Goal: Task Accomplishment & Management: Manage account settings

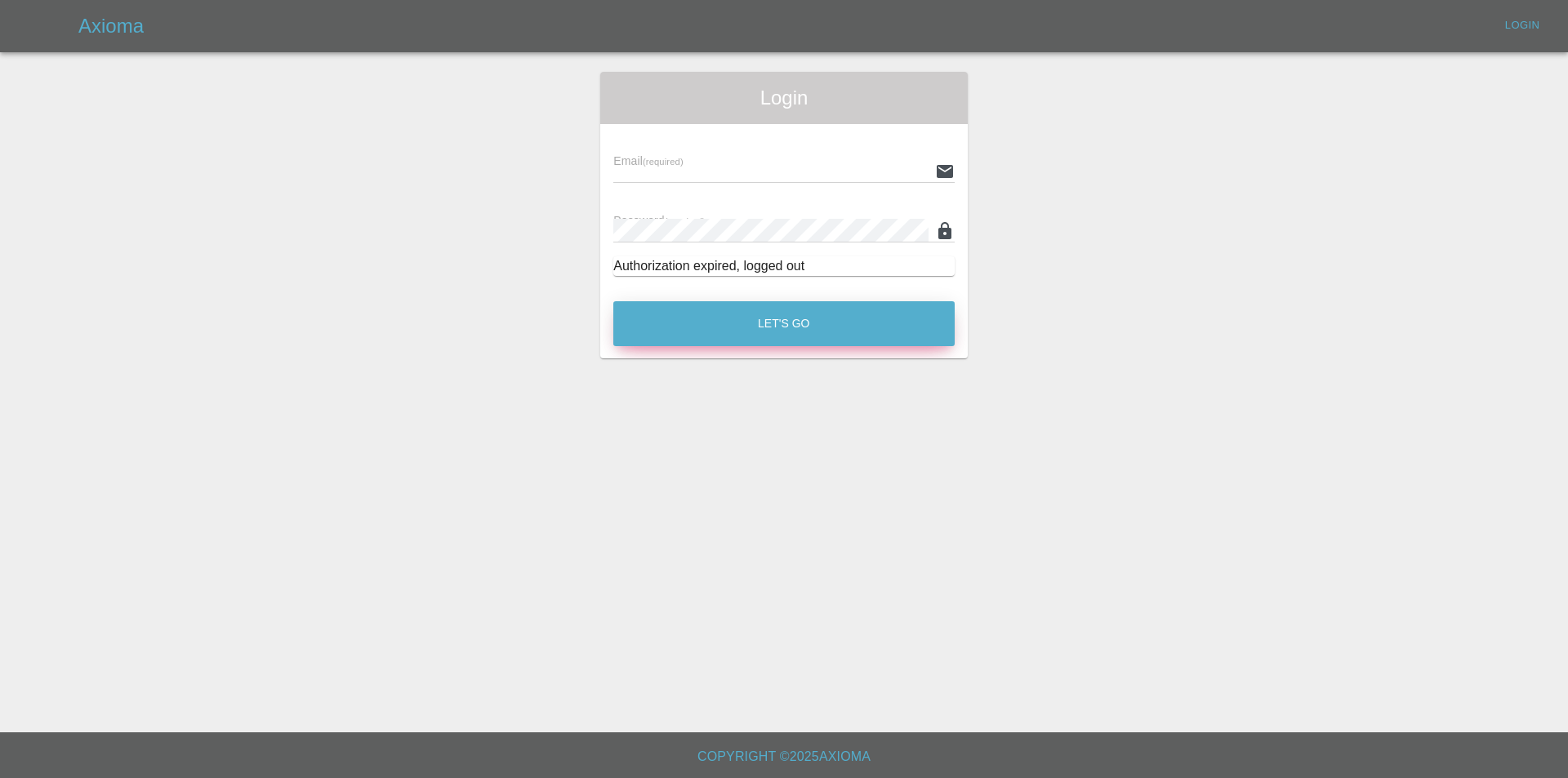
click at [780, 302] on button "Let's Go" at bounding box center [784, 323] width 341 height 45
type input "[EMAIL_ADDRESS][DOMAIN_NAME]"
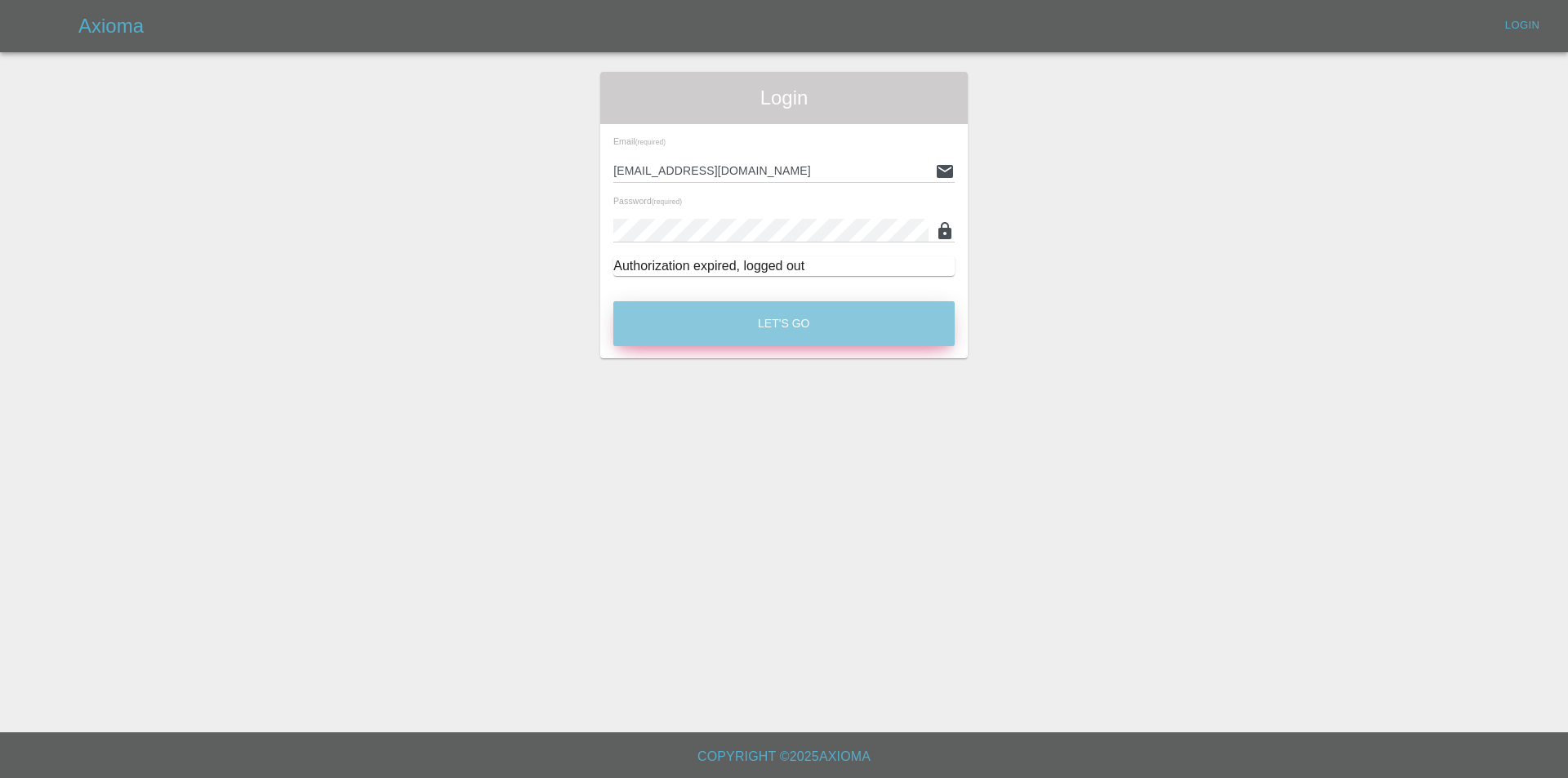
click at [801, 317] on button "Let's Go" at bounding box center [784, 323] width 341 height 45
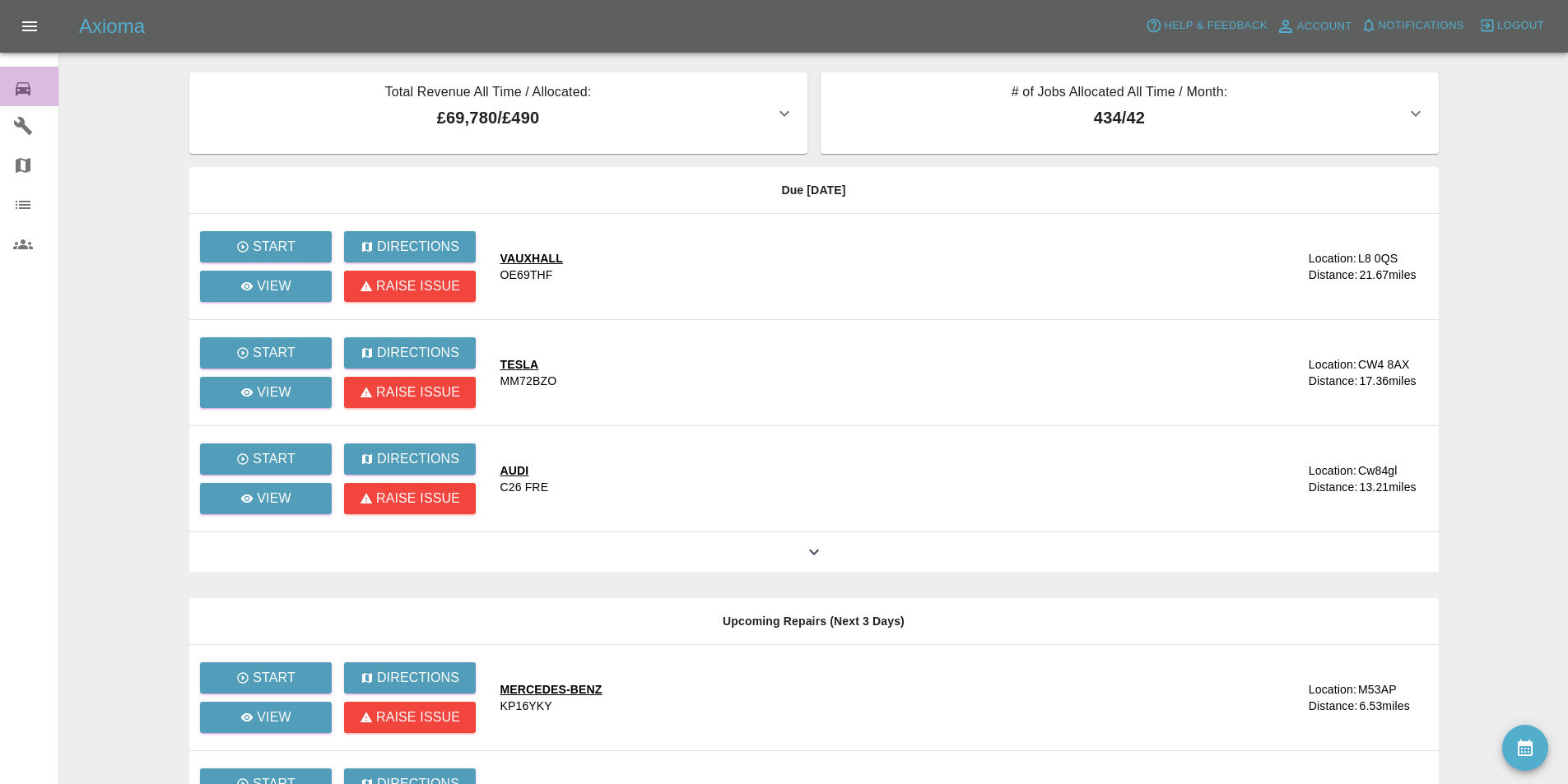
click at [37, 87] on div "0" at bounding box center [37, 86] width 46 height 24
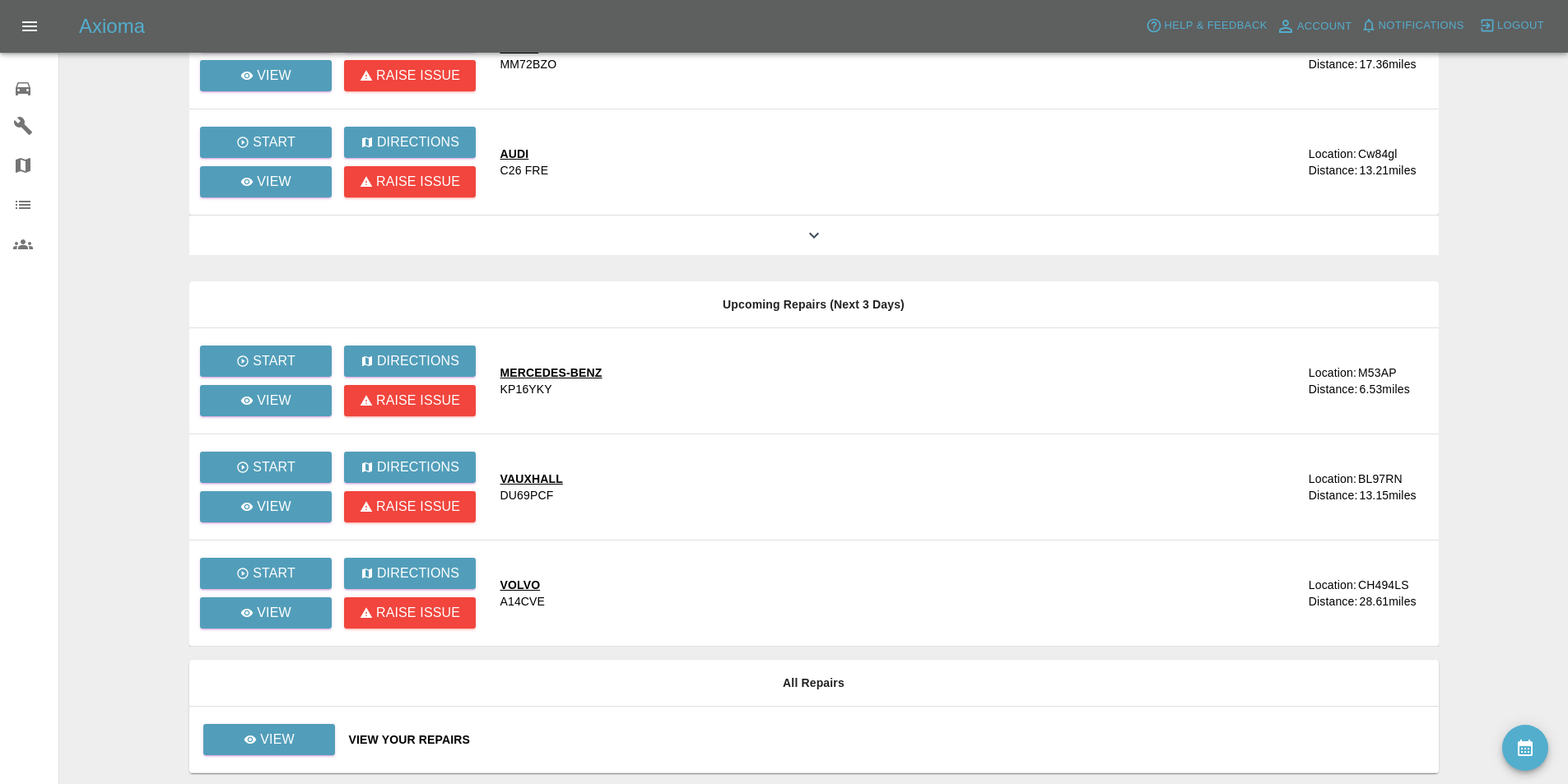
scroll to position [372, 0]
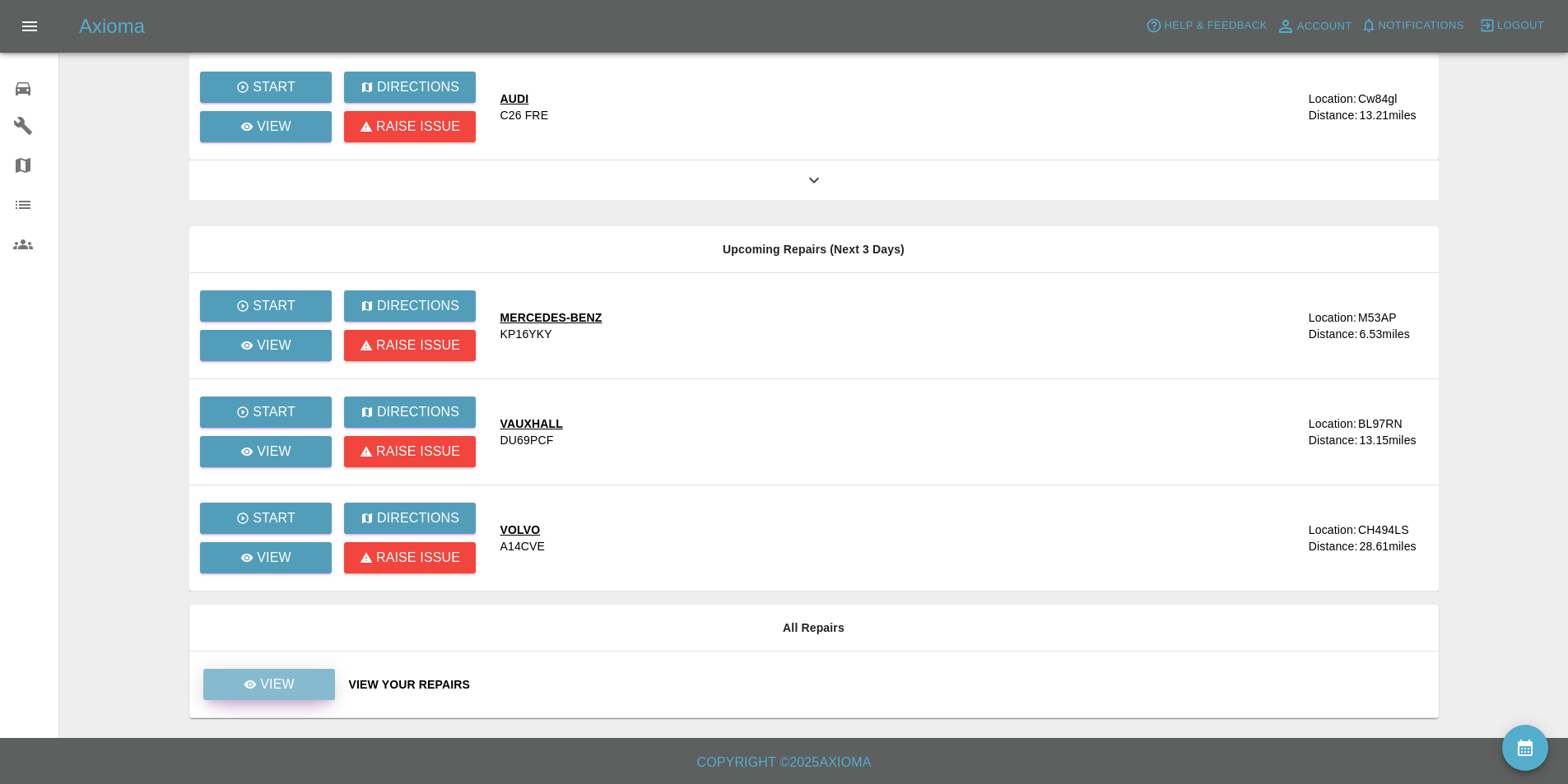
click at [304, 676] on link "View" at bounding box center [269, 684] width 132 height 32
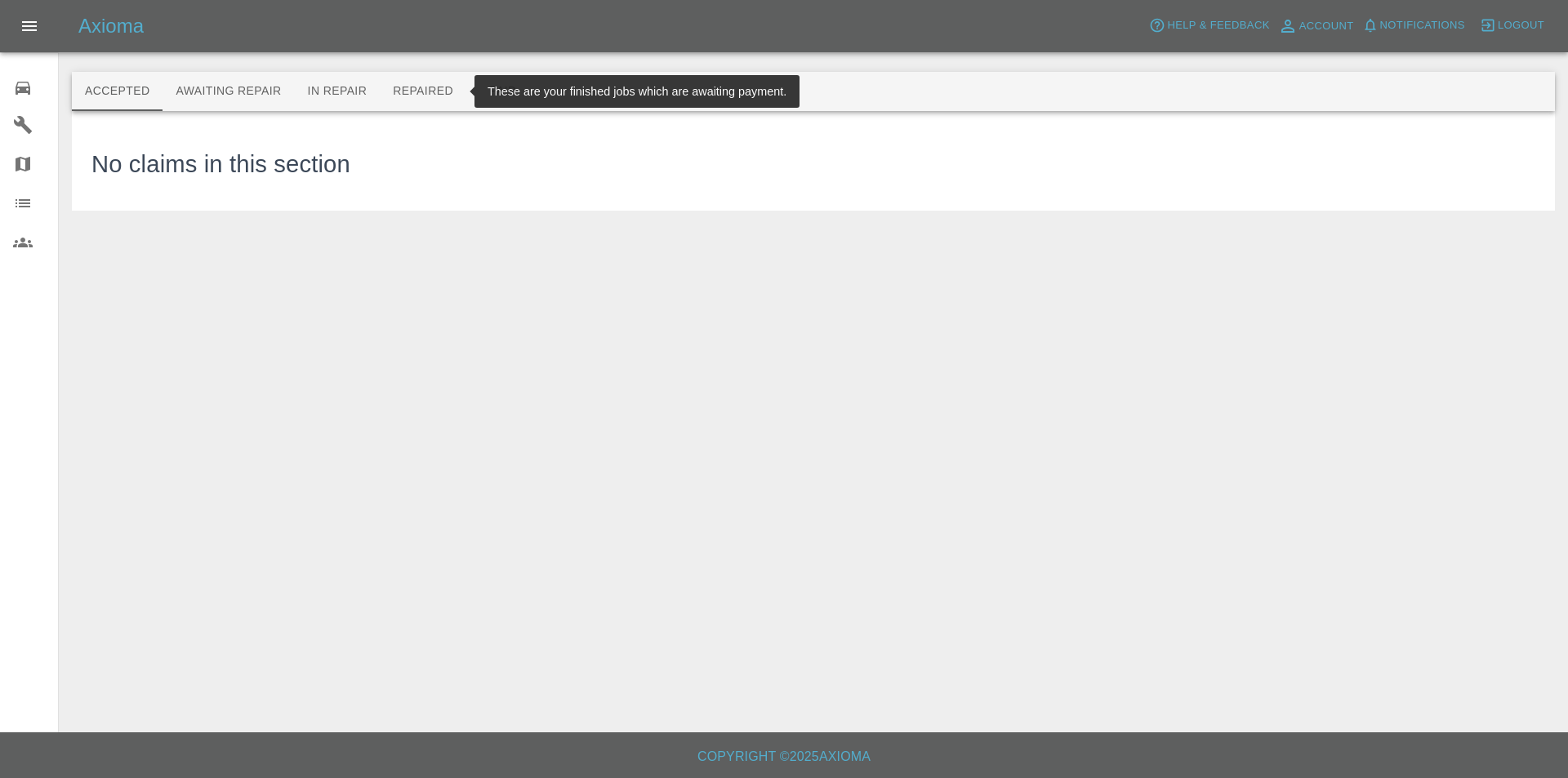
click at [438, 90] on button "Repaired" at bounding box center [423, 91] width 87 height 39
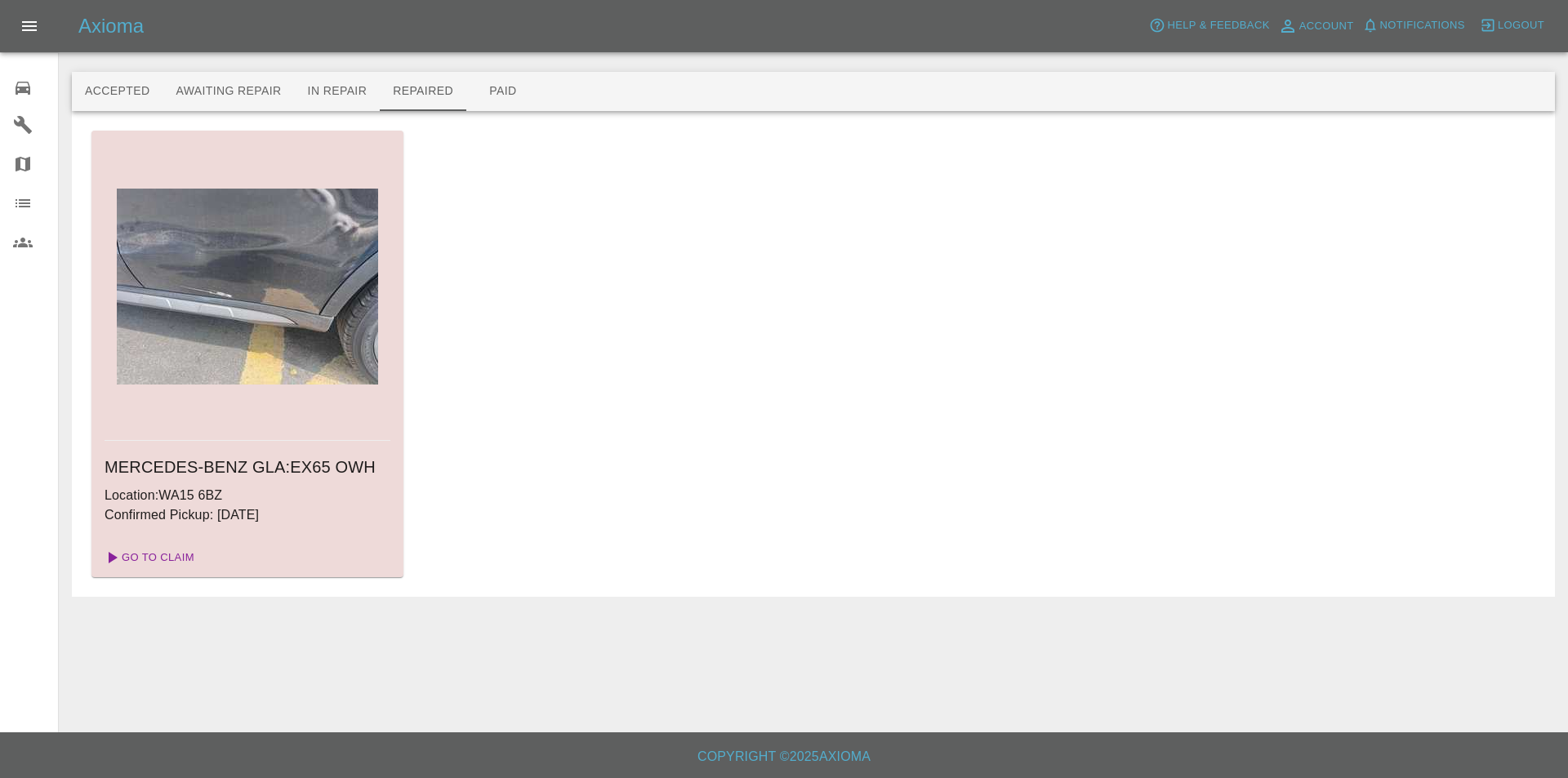
click at [151, 554] on link "Go To Claim" at bounding box center [148, 557] width 100 height 26
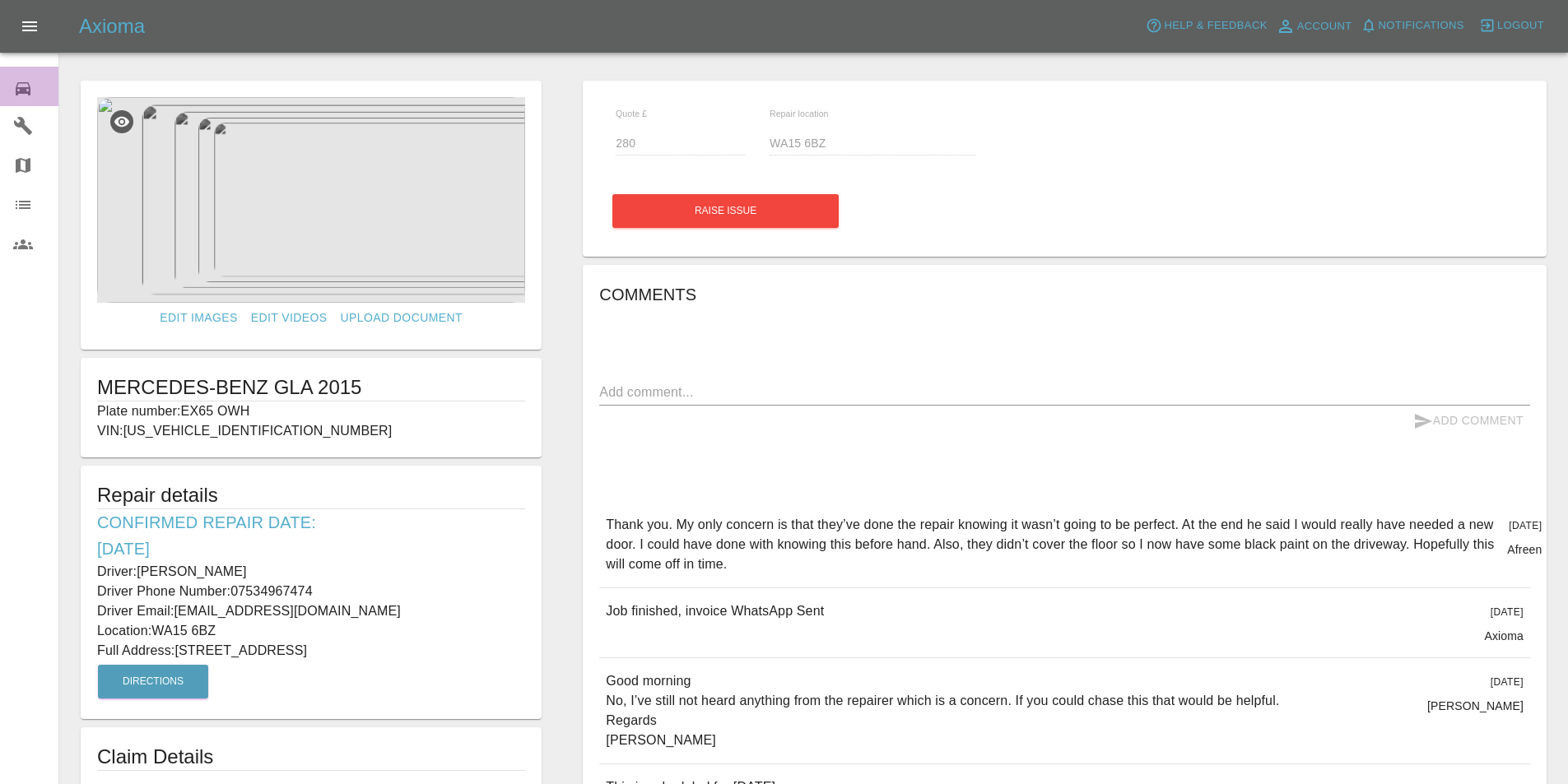
click at [26, 92] on icon at bounding box center [22, 89] width 14 height 13
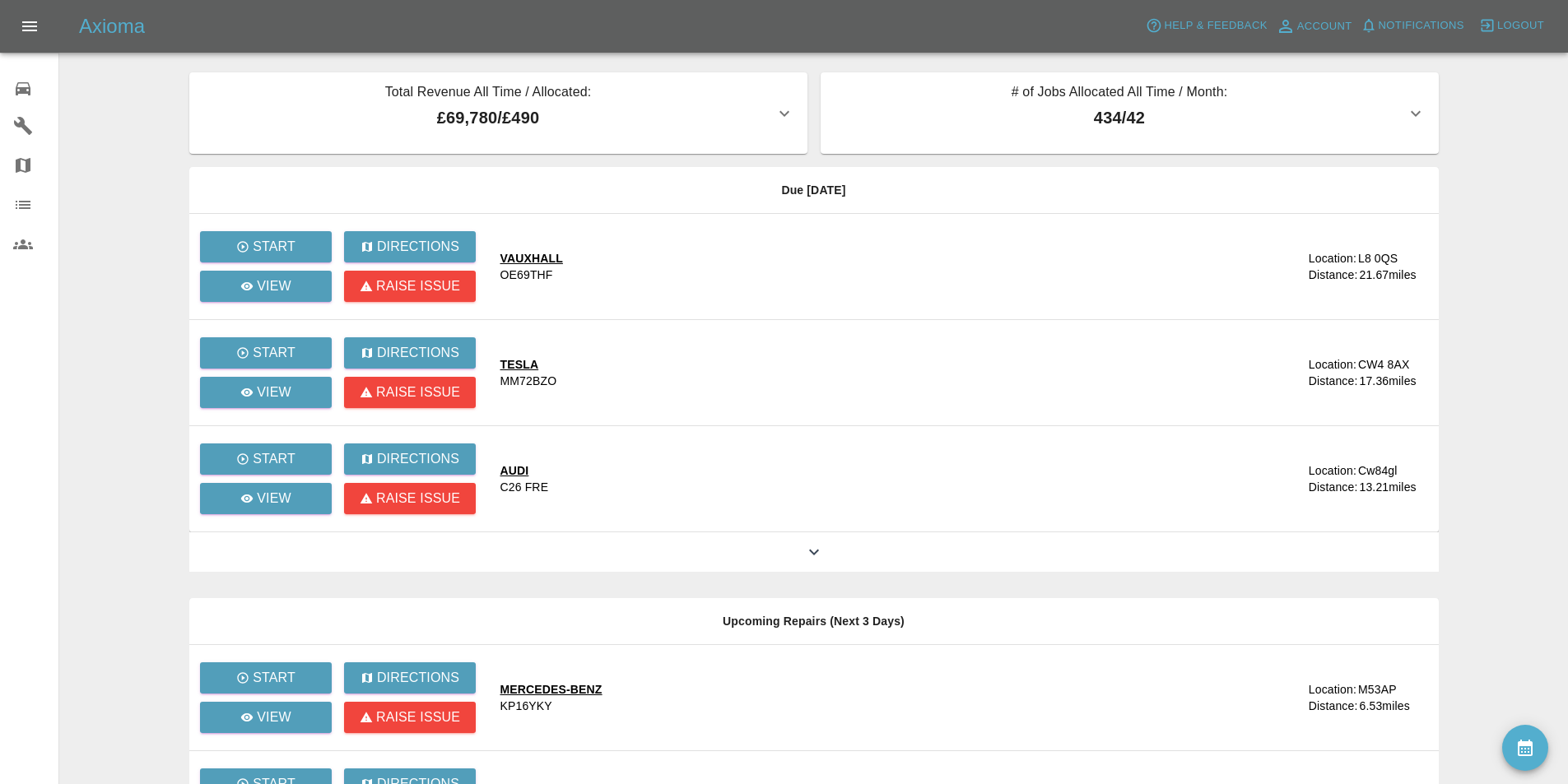
click at [100, 99] on main "Total Revenue All Time / Allocated: £69,780 / £490 Sprayway Smart Repairs NW : …" at bounding box center [784, 554] width 1568 height 1110
click at [14, 84] on icon at bounding box center [23, 88] width 20 height 20
click at [78, 92] on main "Total Revenue All Time / Allocated: £69,780 / £490 Sprayway Smart Repairs NW : …" at bounding box center [784, 554] width 1568 height 1110
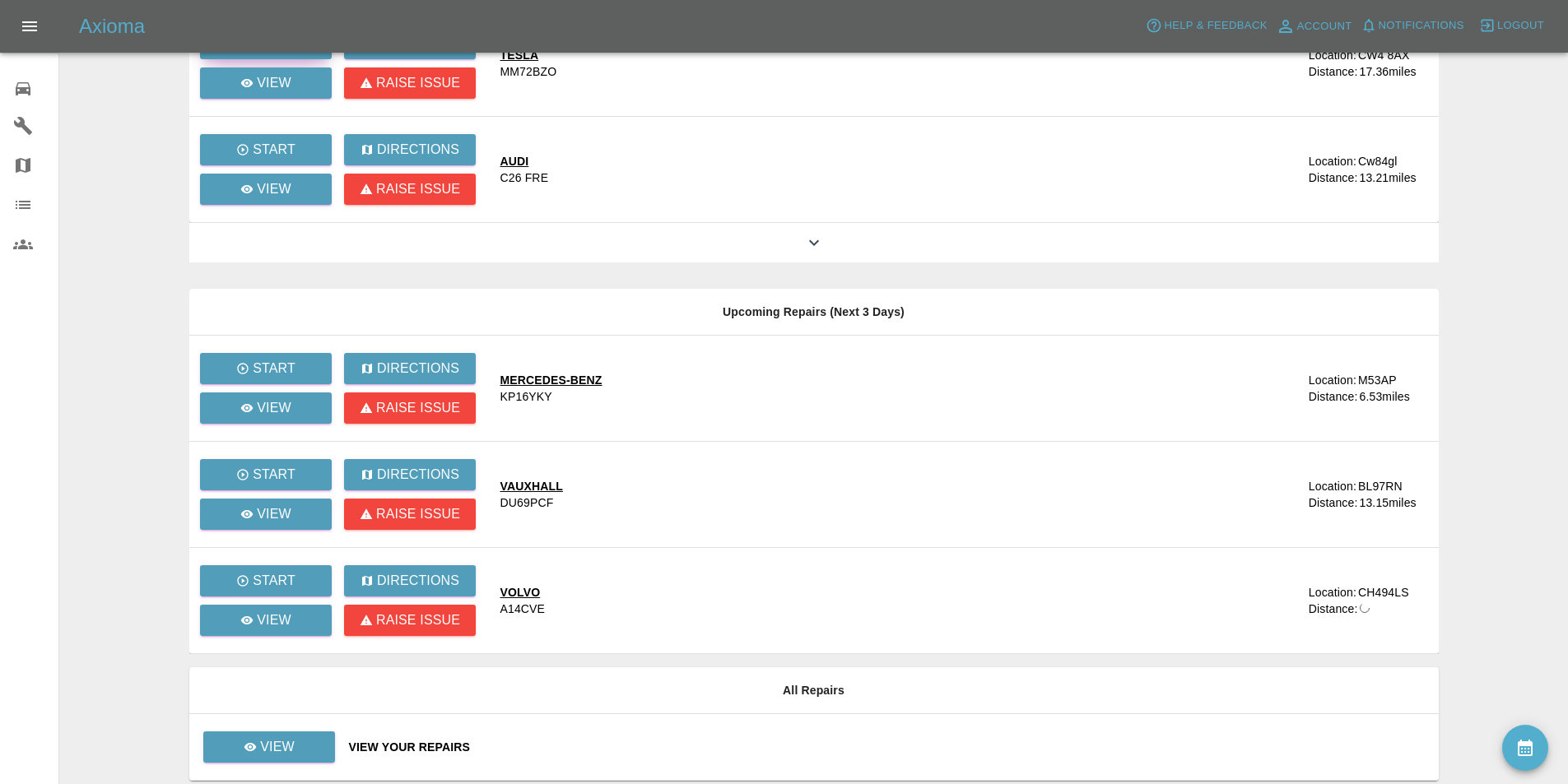
scroll to position [372, 0]
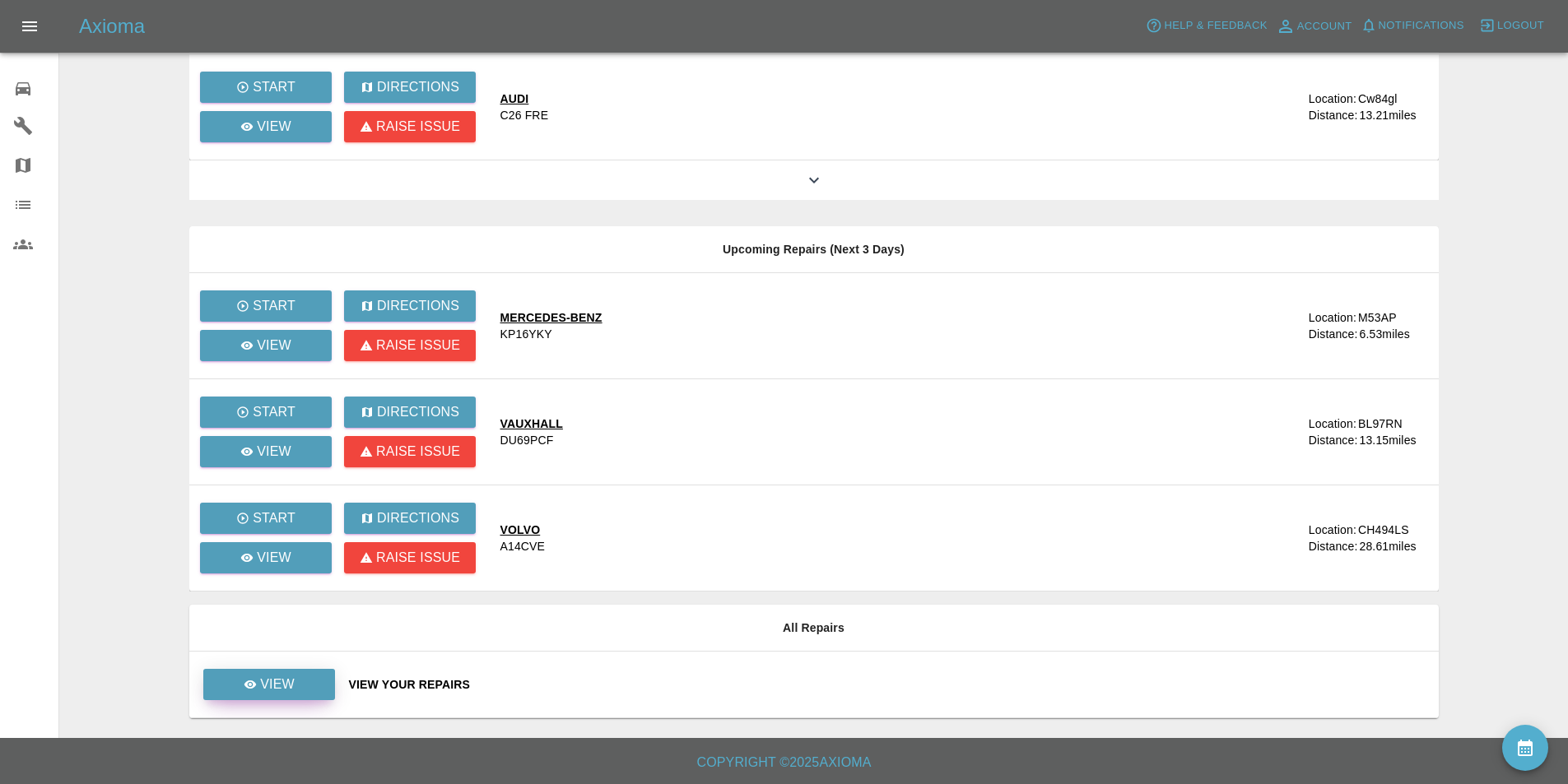
click at [304, 686] on link "View" at bounding box center [269, 684] width 132 height 32
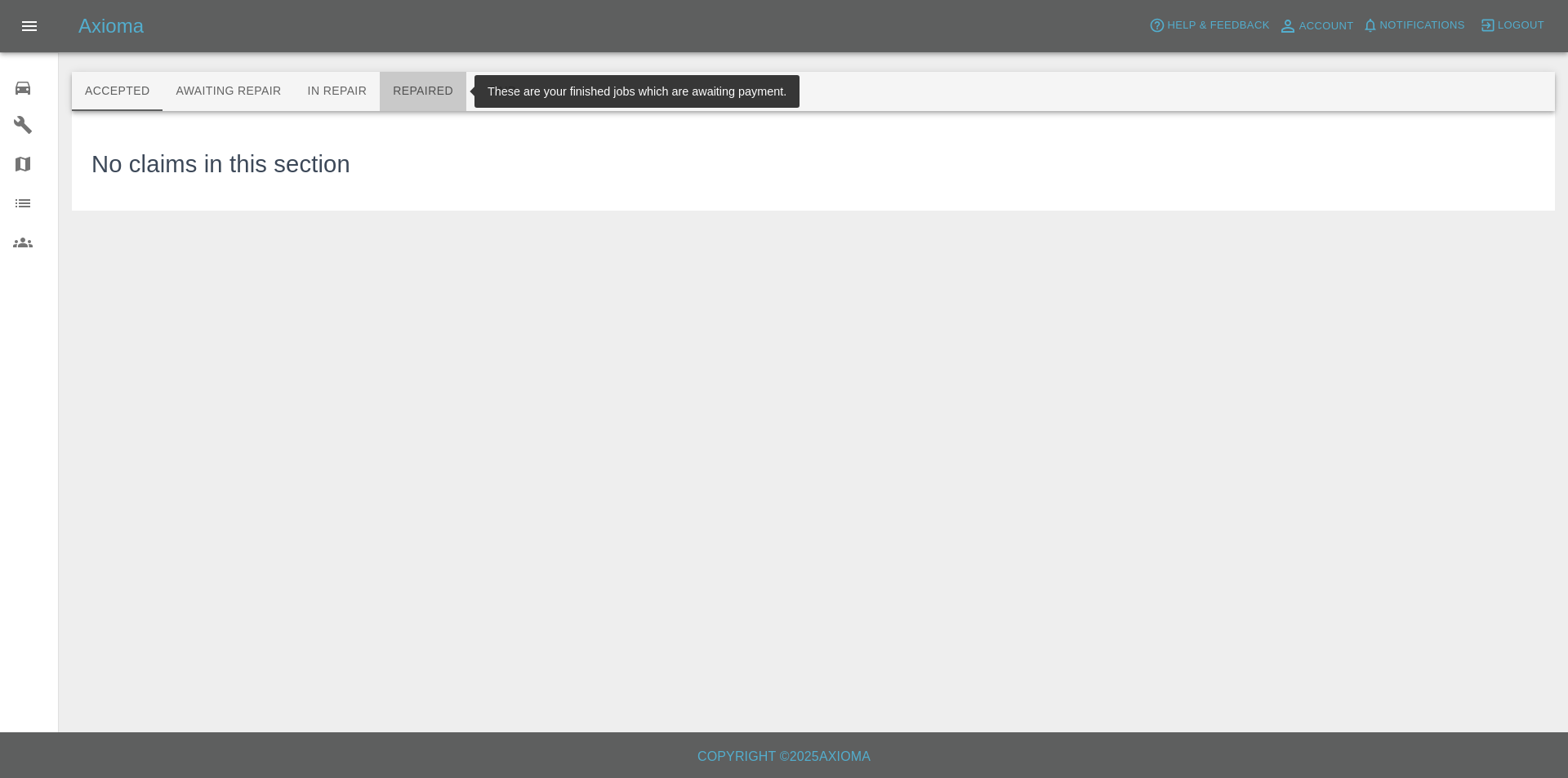
click at [413, 90] on button "Repaired" at bounding box center [423, 91] width 87 height 39
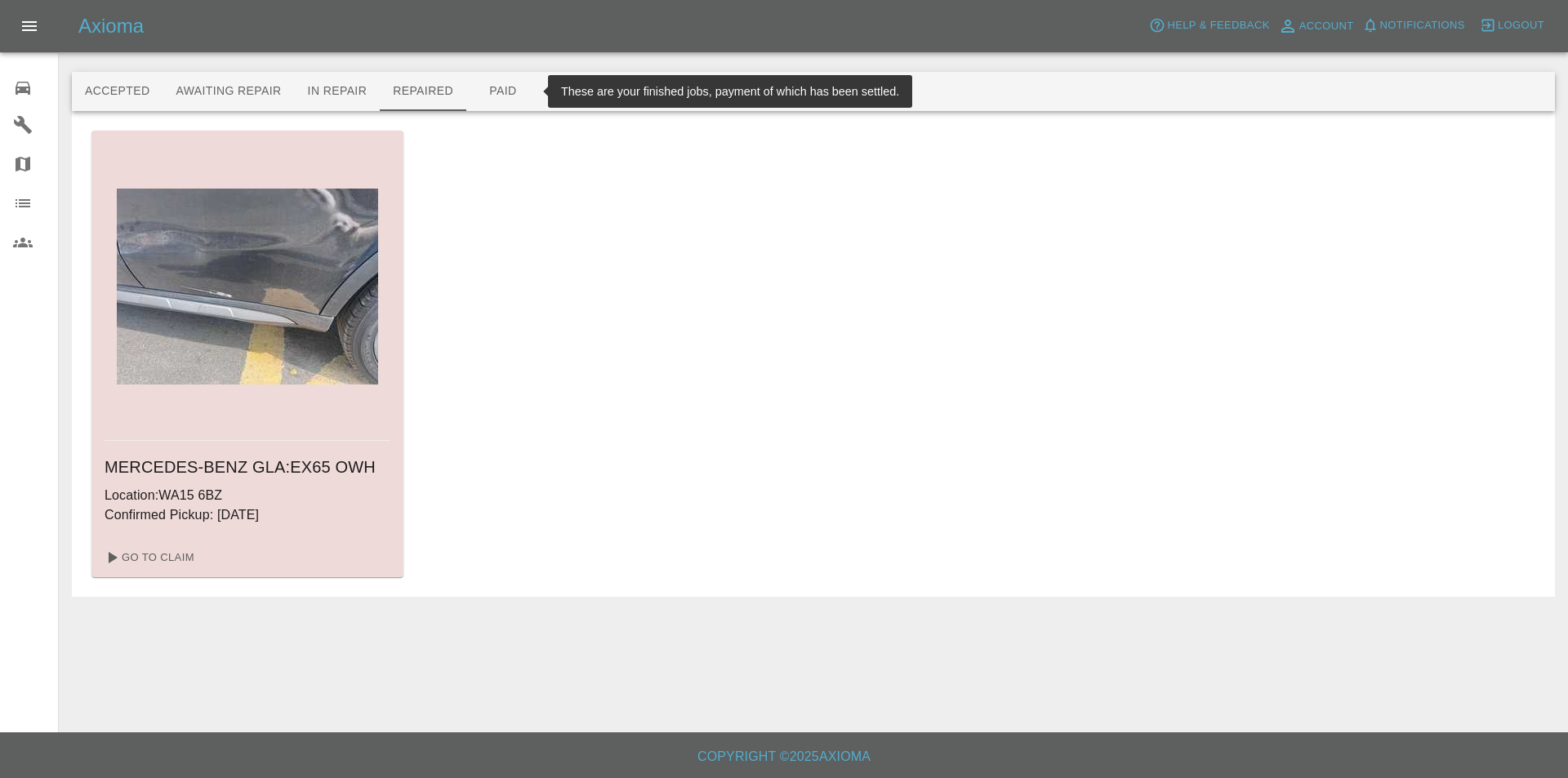
click at [505, 90] on button "Paid" at bounding box center [503, 91] width 73 height 39
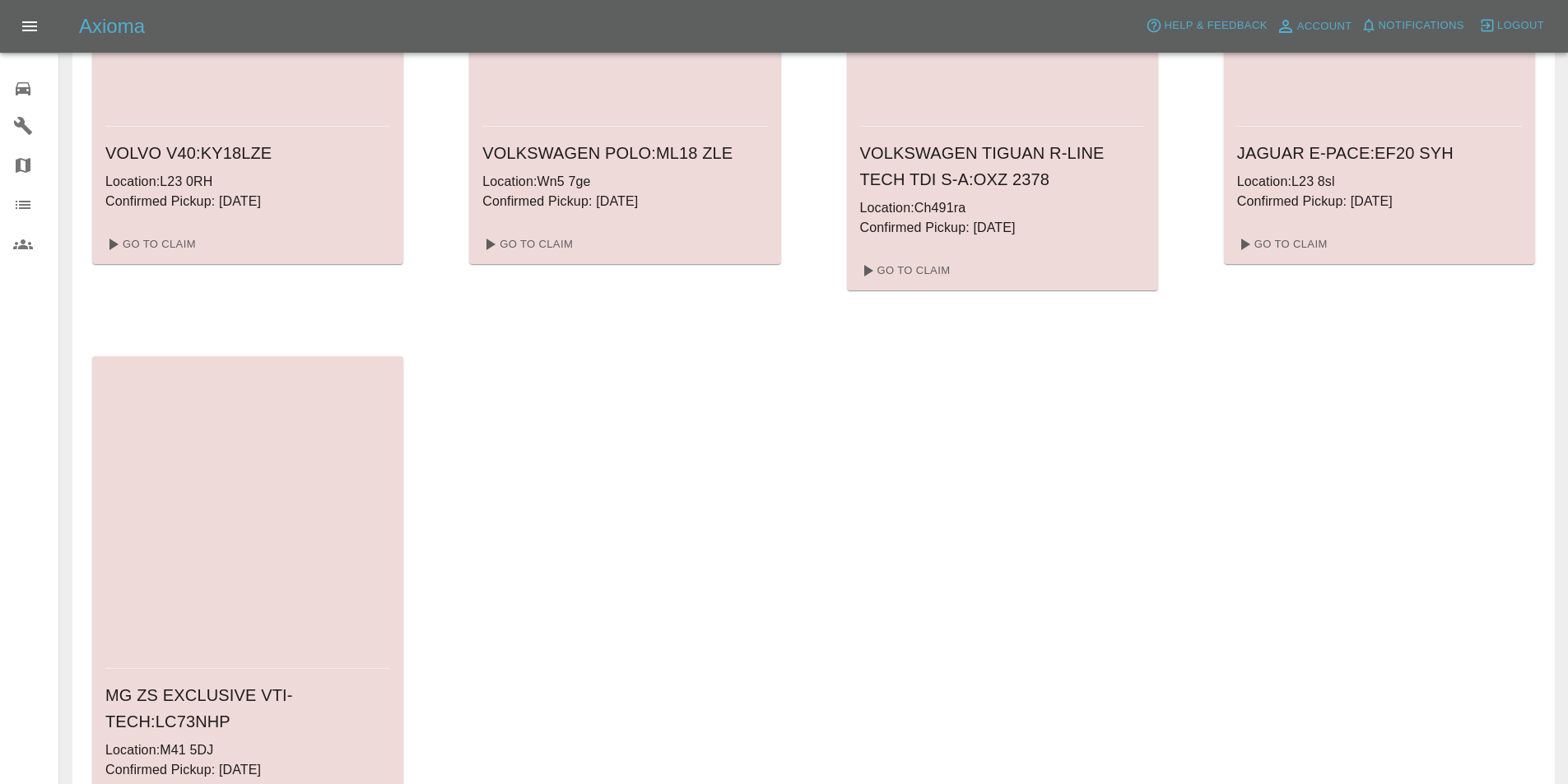
scroll to position [4816, 0]
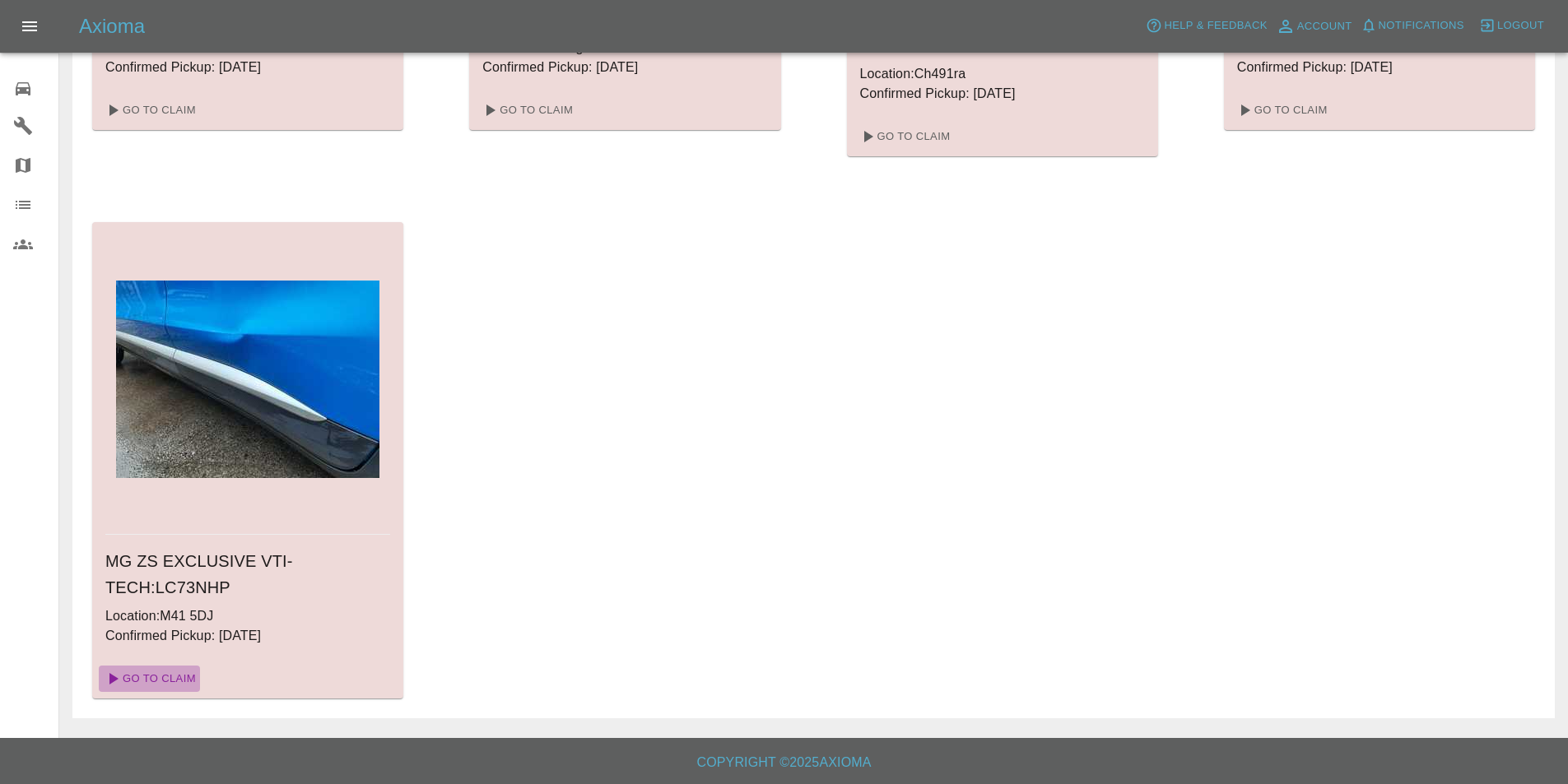
click at [148, 676] on link "Go To Claim" at bounding box center [149, 678] width 101 height 26
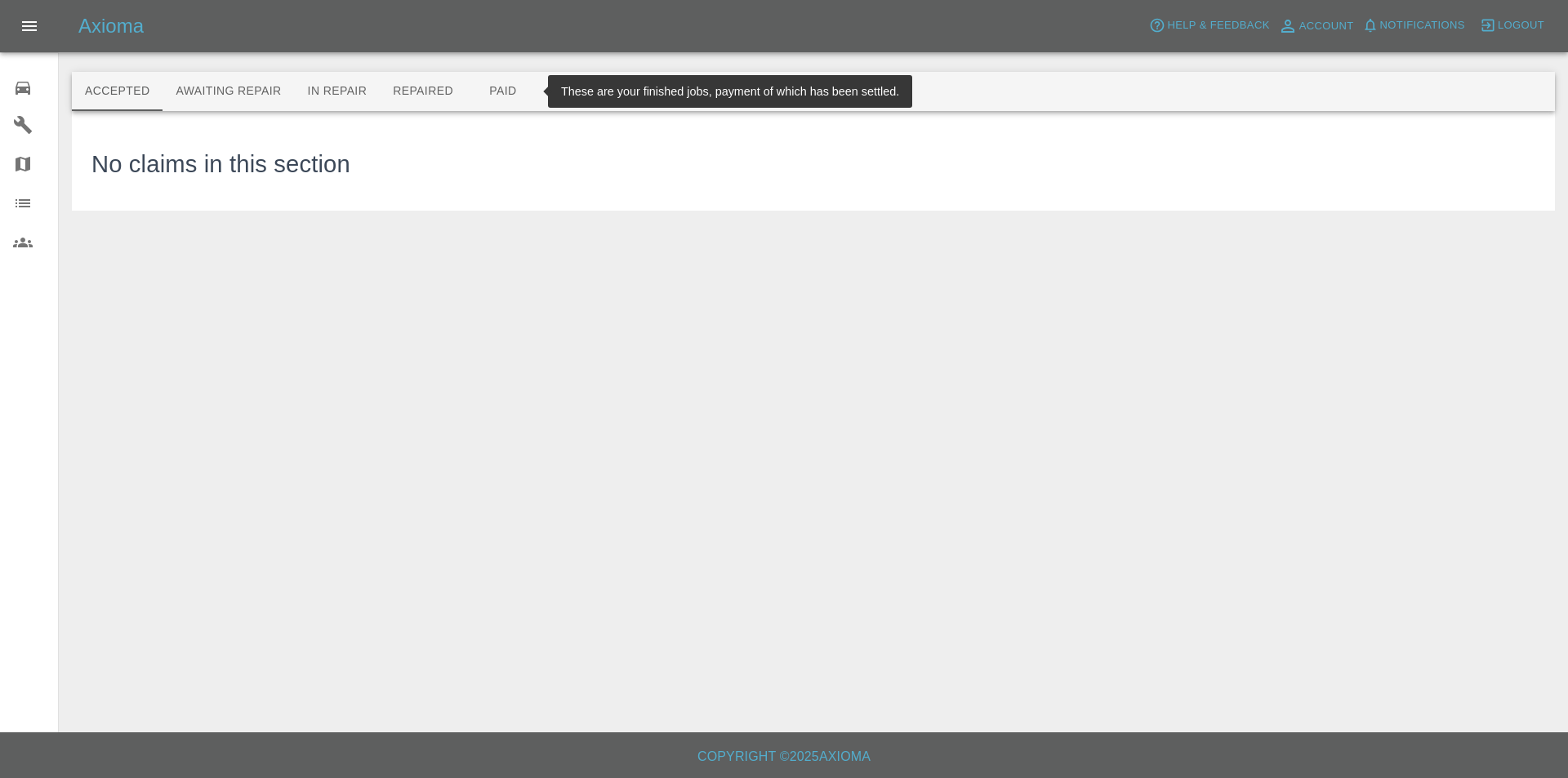
click at [505, 89] on button "Paid" at bounding box center [503, 91] width 73 height 39
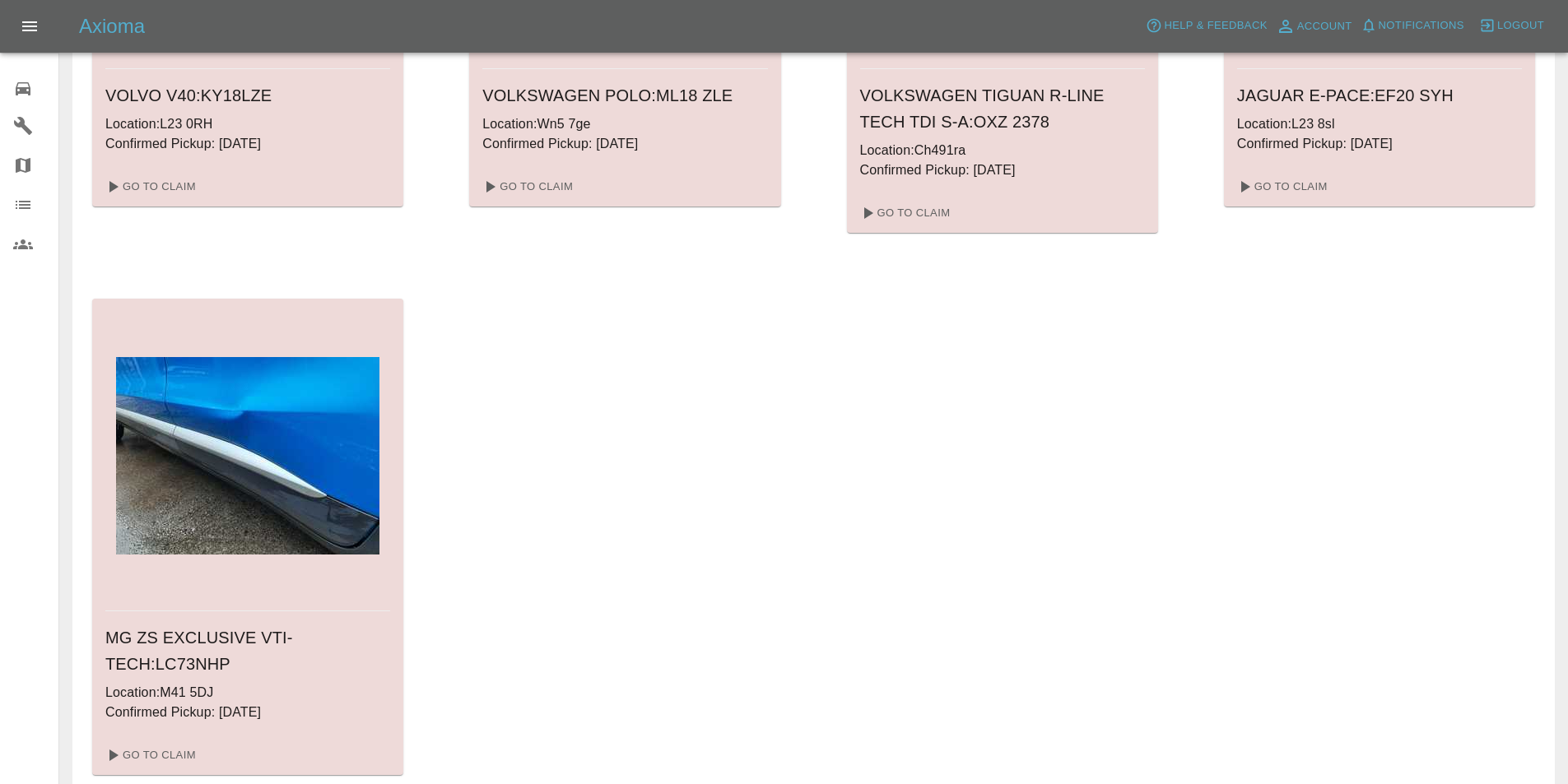
scroll to position [4734, 0]
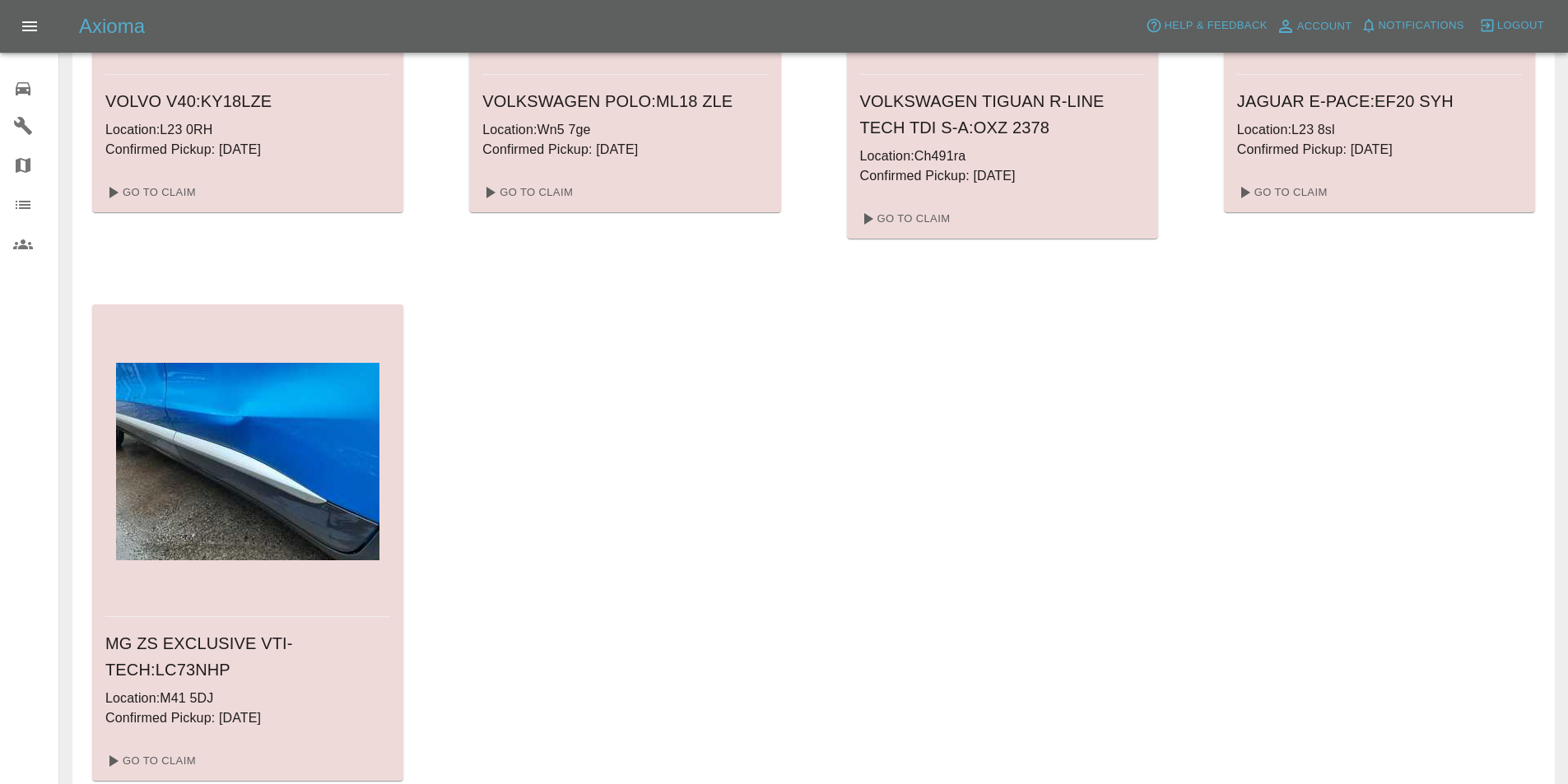
click at [14, 88] on icon at bounding box center [23, 88] width 20 height 20
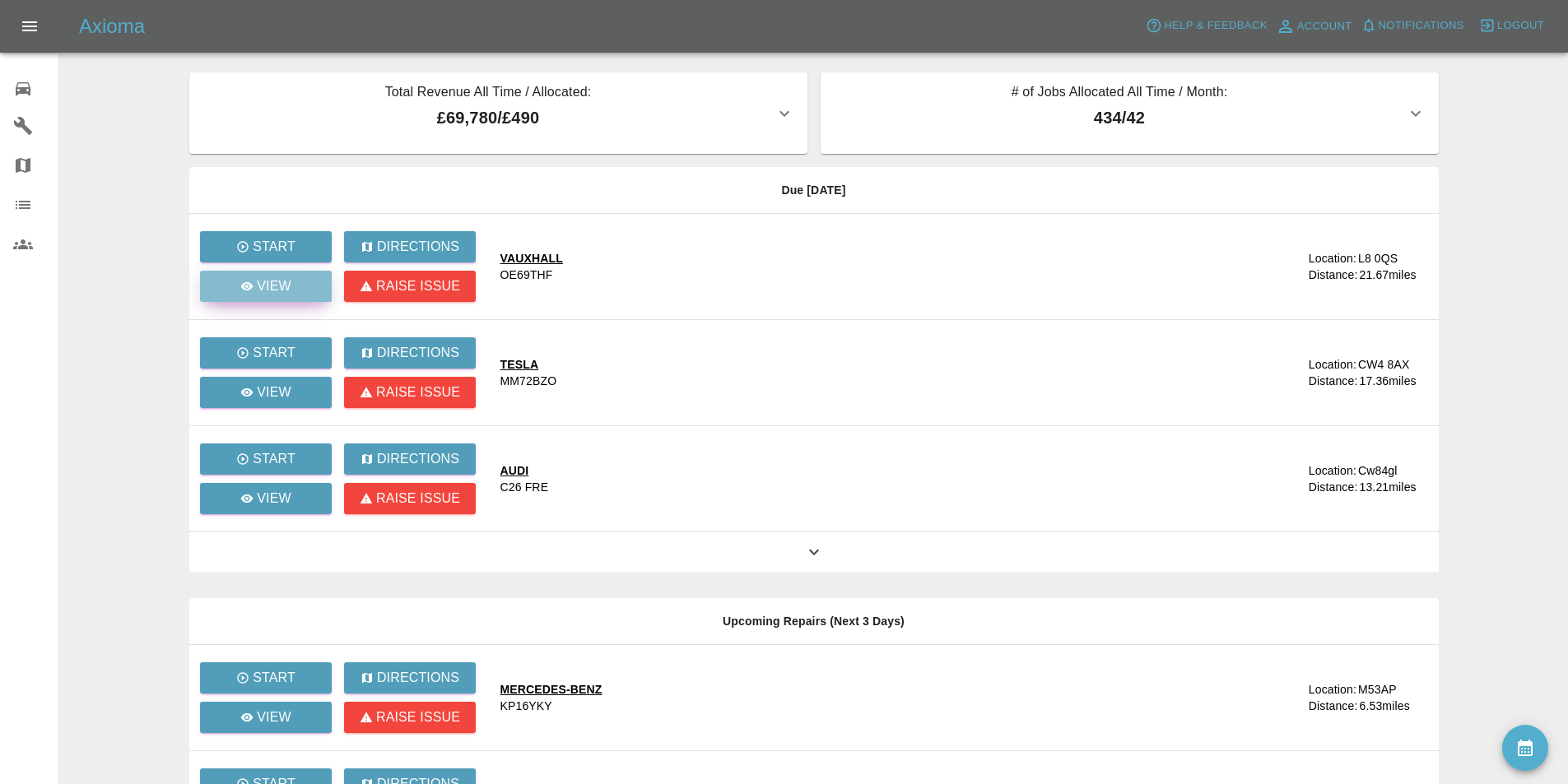
click at [282, 284] on p "View" at bounding box center [274, 286] width 35 height 20
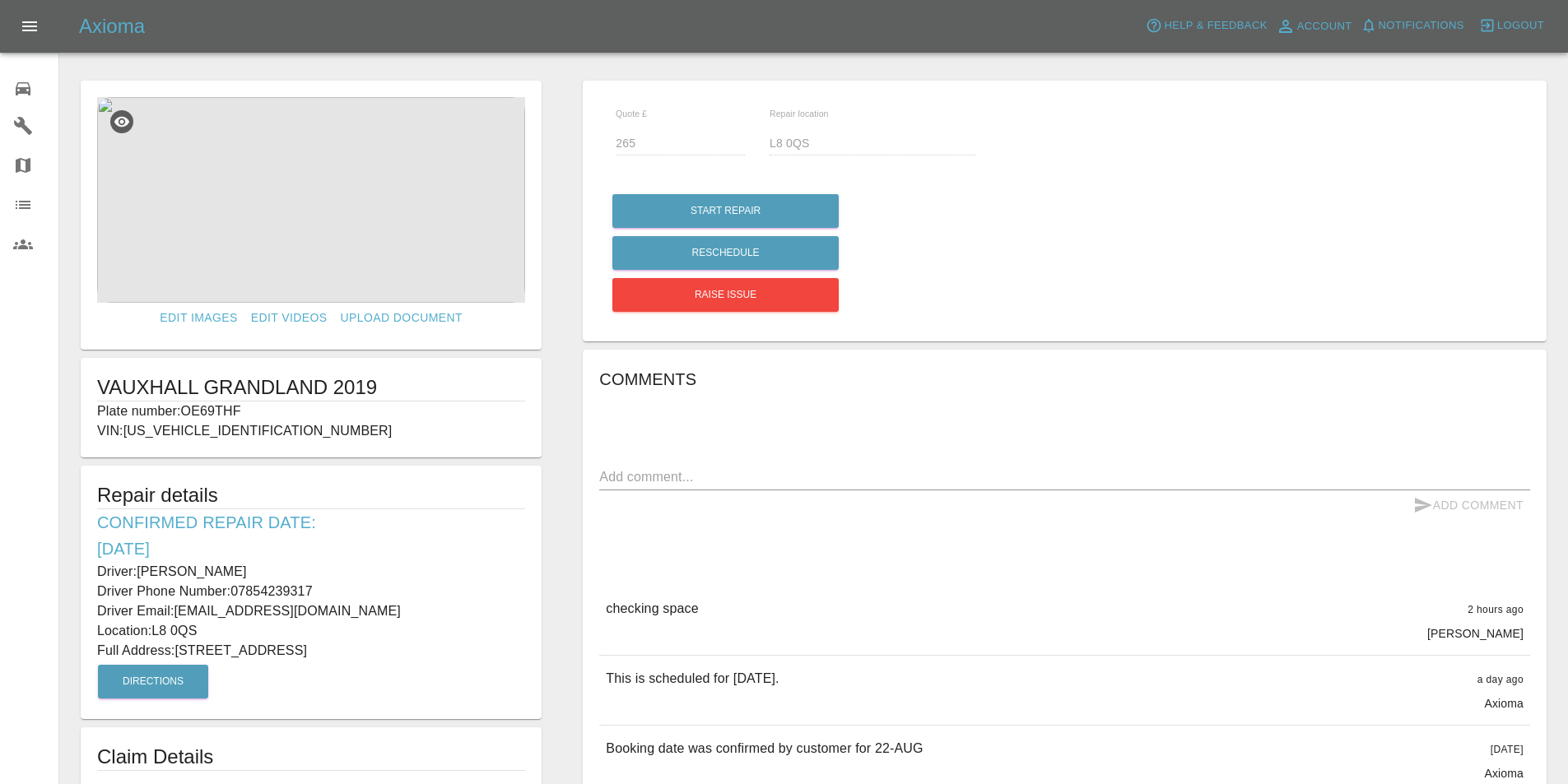
click at [309, 198] on img at bounding box center [310, 200] width 428 height 206
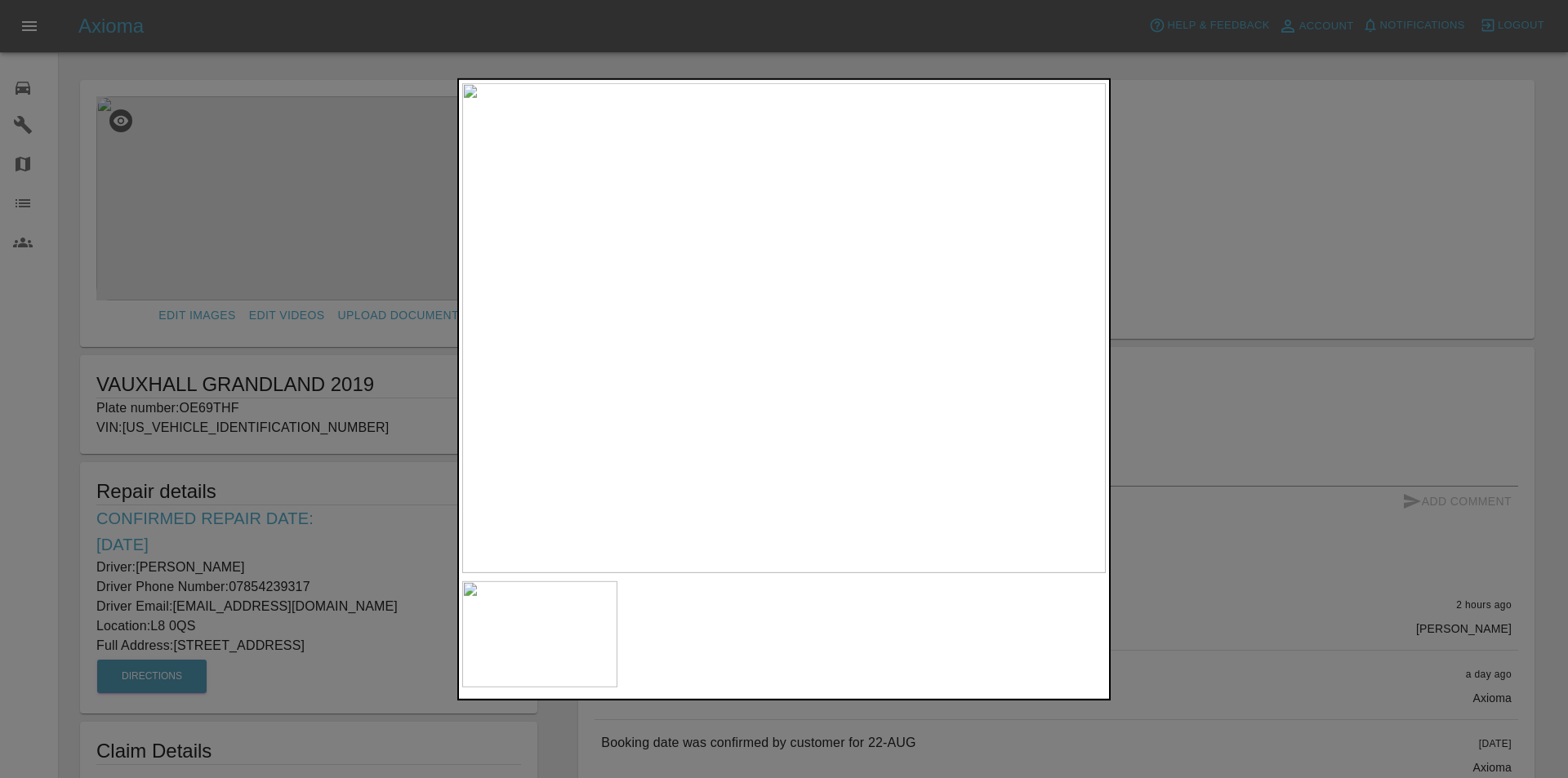
click at [404, 58] on div at bounding box center [784, 389] width 1568 height 778
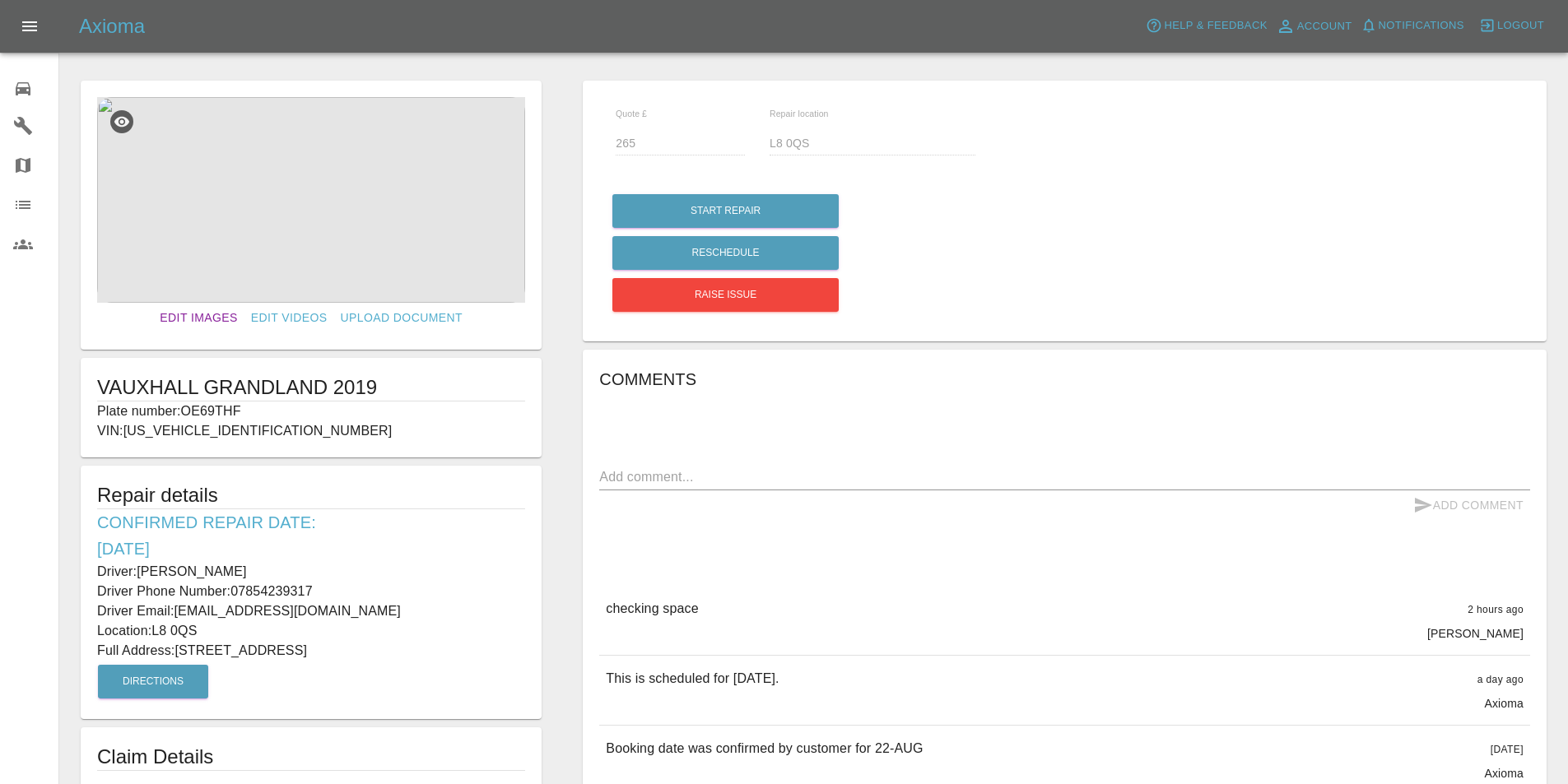
click at [186, 311] on link "Edit Images" at bounding box center [198, 318] width 90 height 31
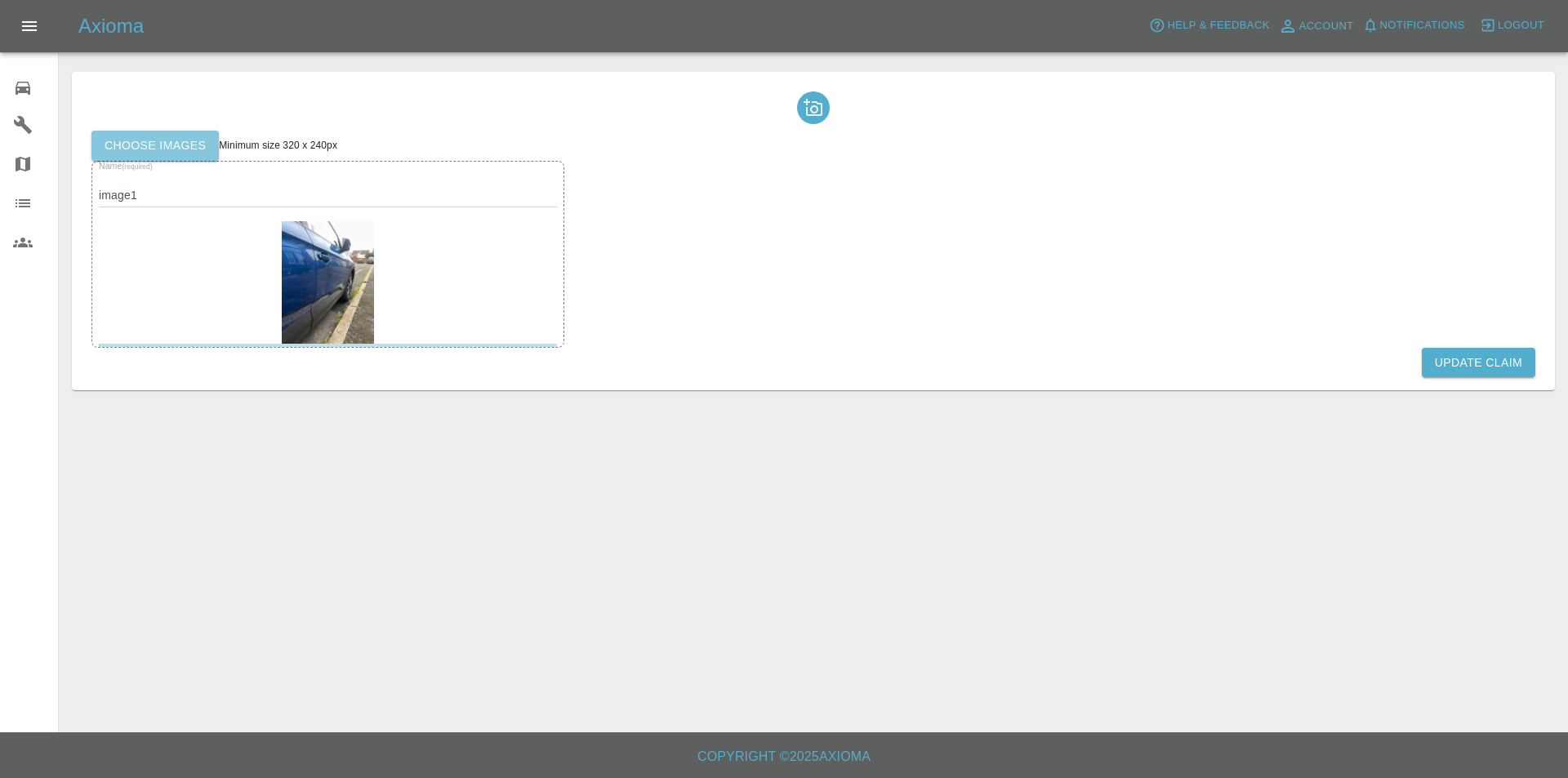
click at [124, 144] on label "Choose images" at bounding box center [155, 146] width 128 height 31
click at [0, 0] on input "Choose images" at bounding box center [0, 0] width 0 height 0
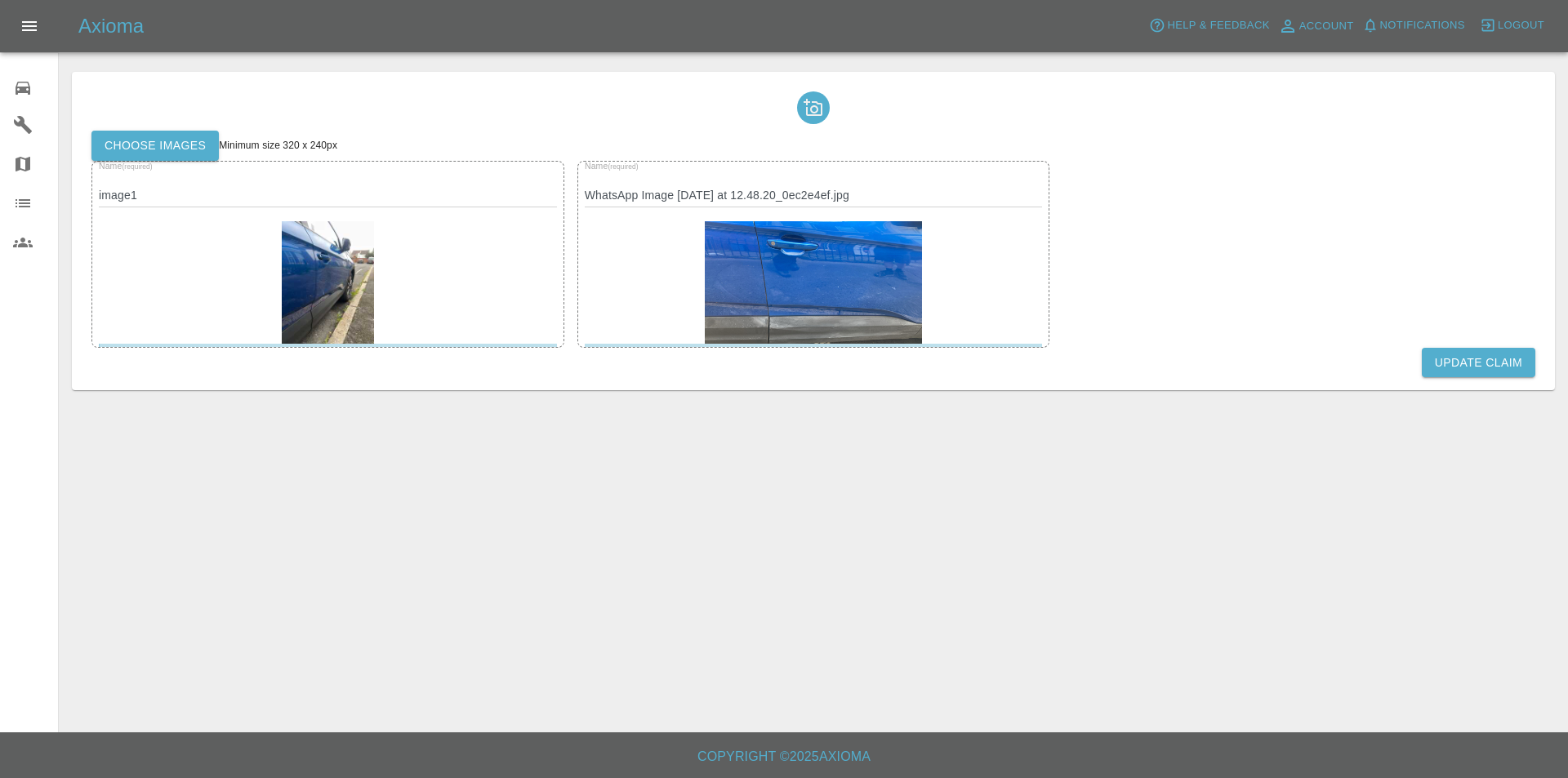
click at [1453, 351] on button "Update Claim" at bounding box center [1478, 363] width 113 height 31
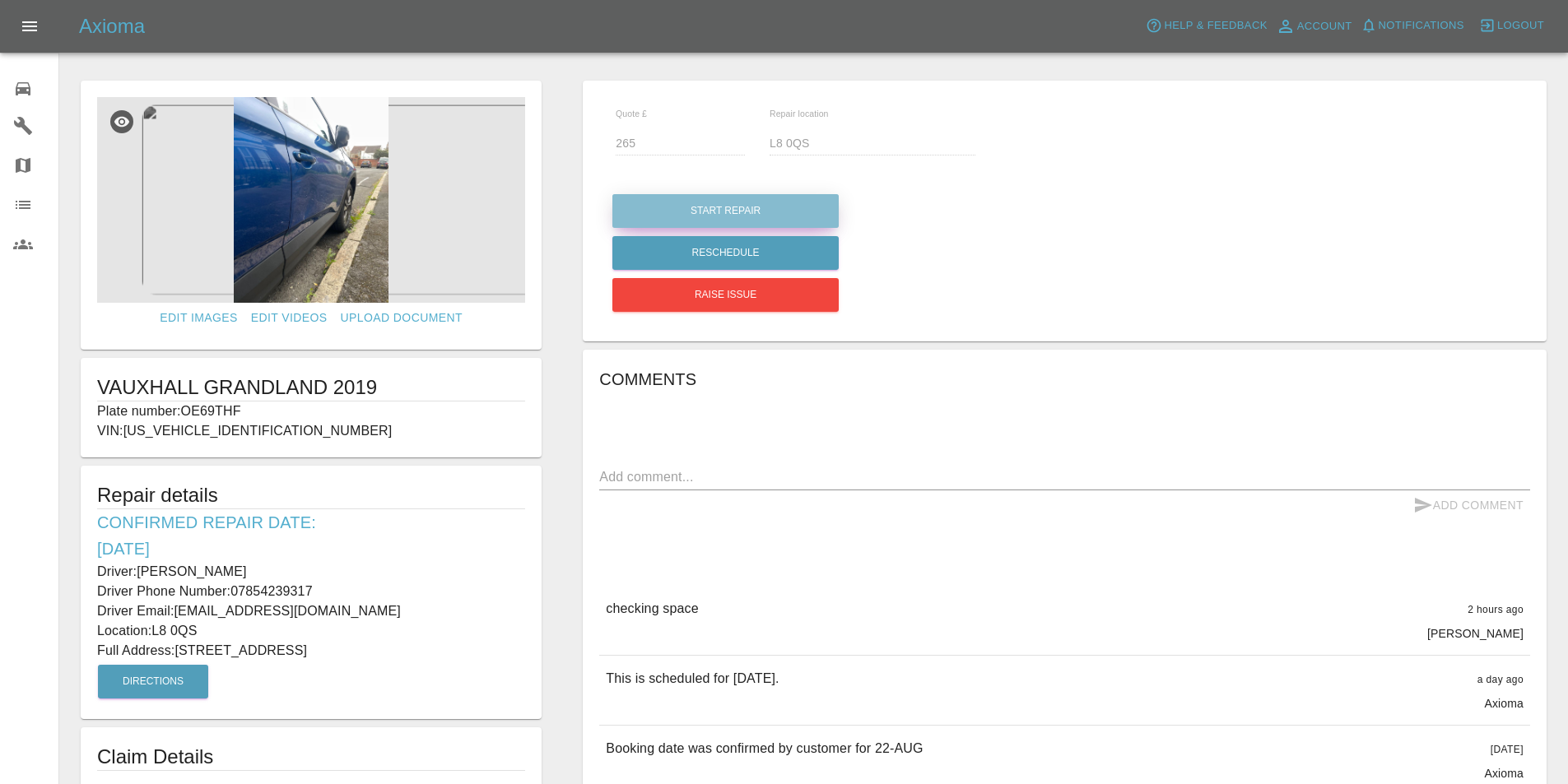
click at [662, 198] on button "Start Repair" at bounding box center [725, 210] width 227 height 34
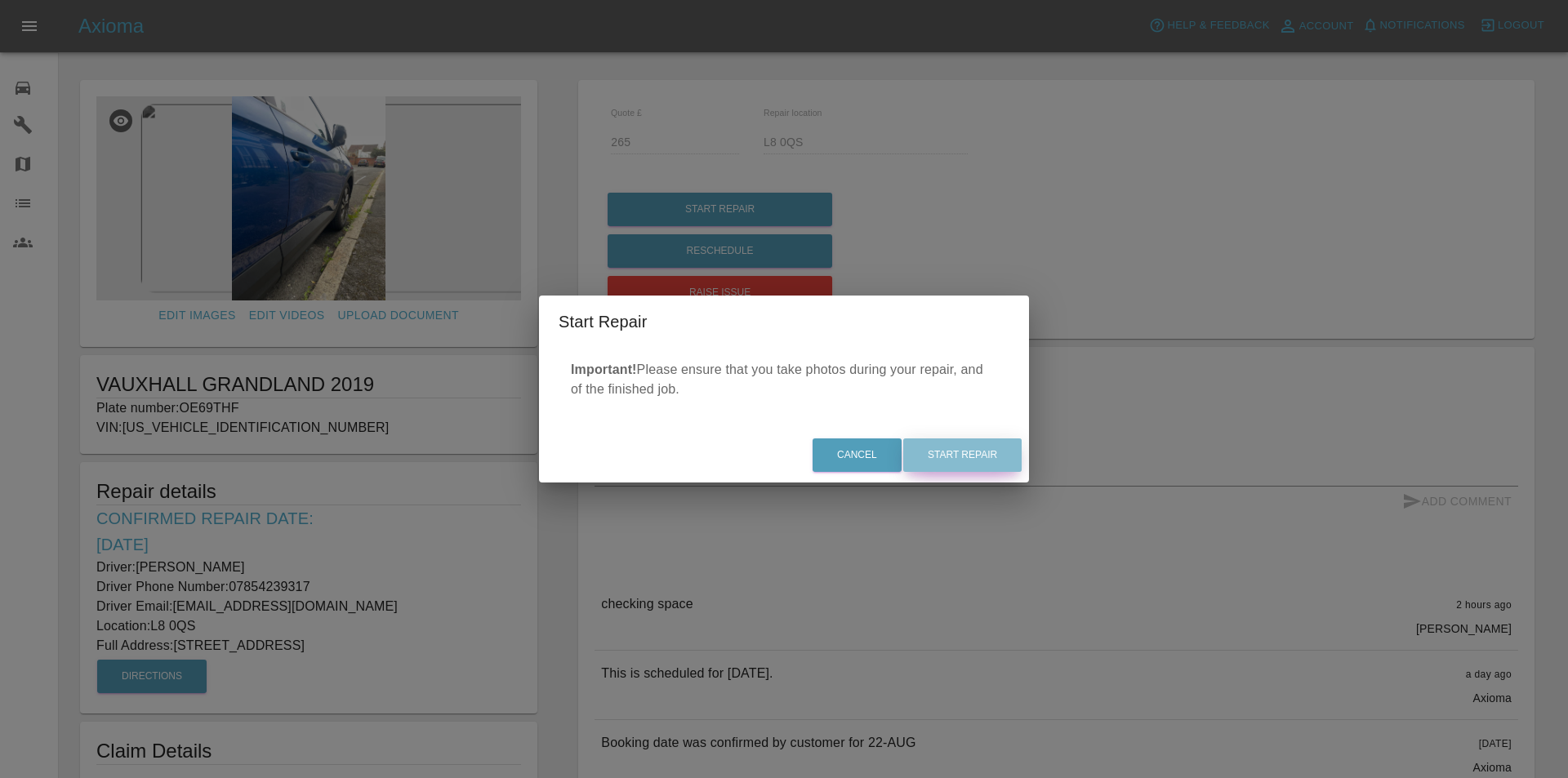
click at [980, 462] on button "Start Repair" at bounding box center [962, 455] width 118 height 33
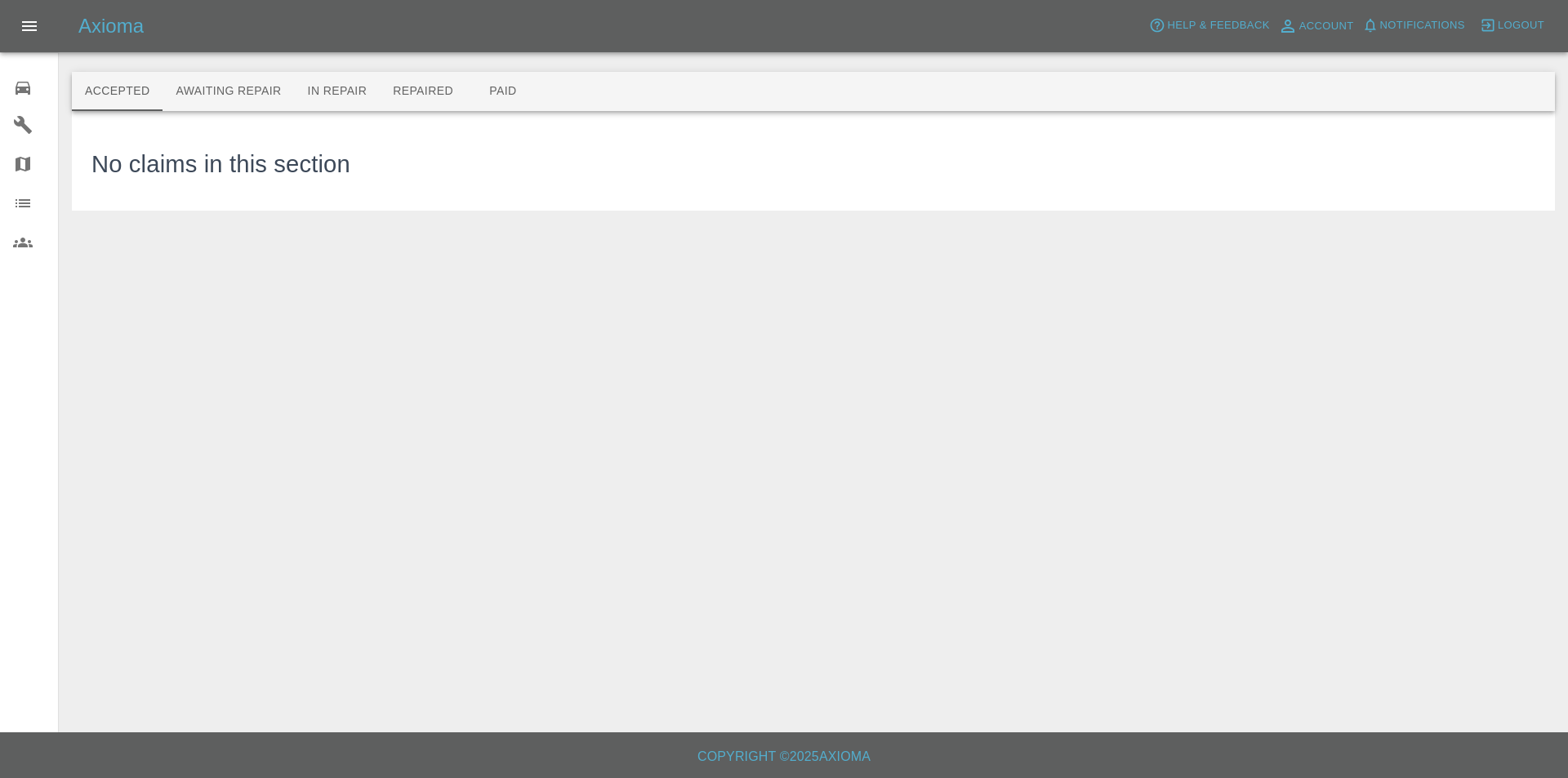
click at [19, 82] on icon at bounding box center [22, 89] width 14 height 13
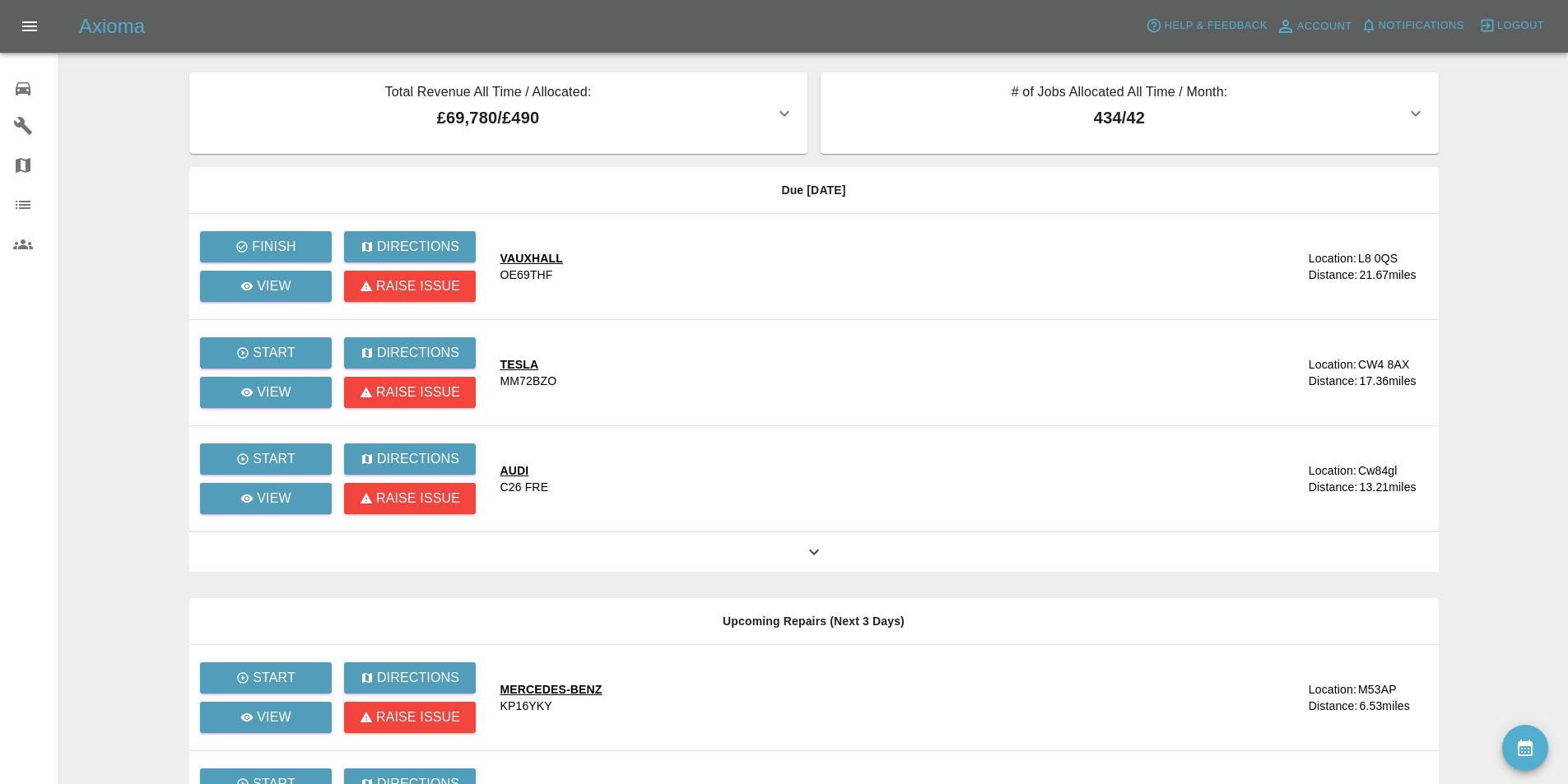
click at [134, 196] on main "Total Revenue All Time / Allocated: £69,780 / £490 Sprayway Smart Repairs NW : …" at bounding box center [784, 554] width 1568 height 1110
click at [135, 165] on main "Total Revenue All Time / Allocated: £69,780 / £490 Sprayway Smart Repairs NW : …" at bounding box center [784, 554] width 1568 height 1110
click at [96, 175] on main "Total Revenue All Time / Allocated: £69,780 / £490 Sprayway Smart Repairs NW : …" at bounding box center [784, 554] width 1568 height 1110
click at [257, 234] on button "Finish" at bounding box center [265, 247] width 132 height 32
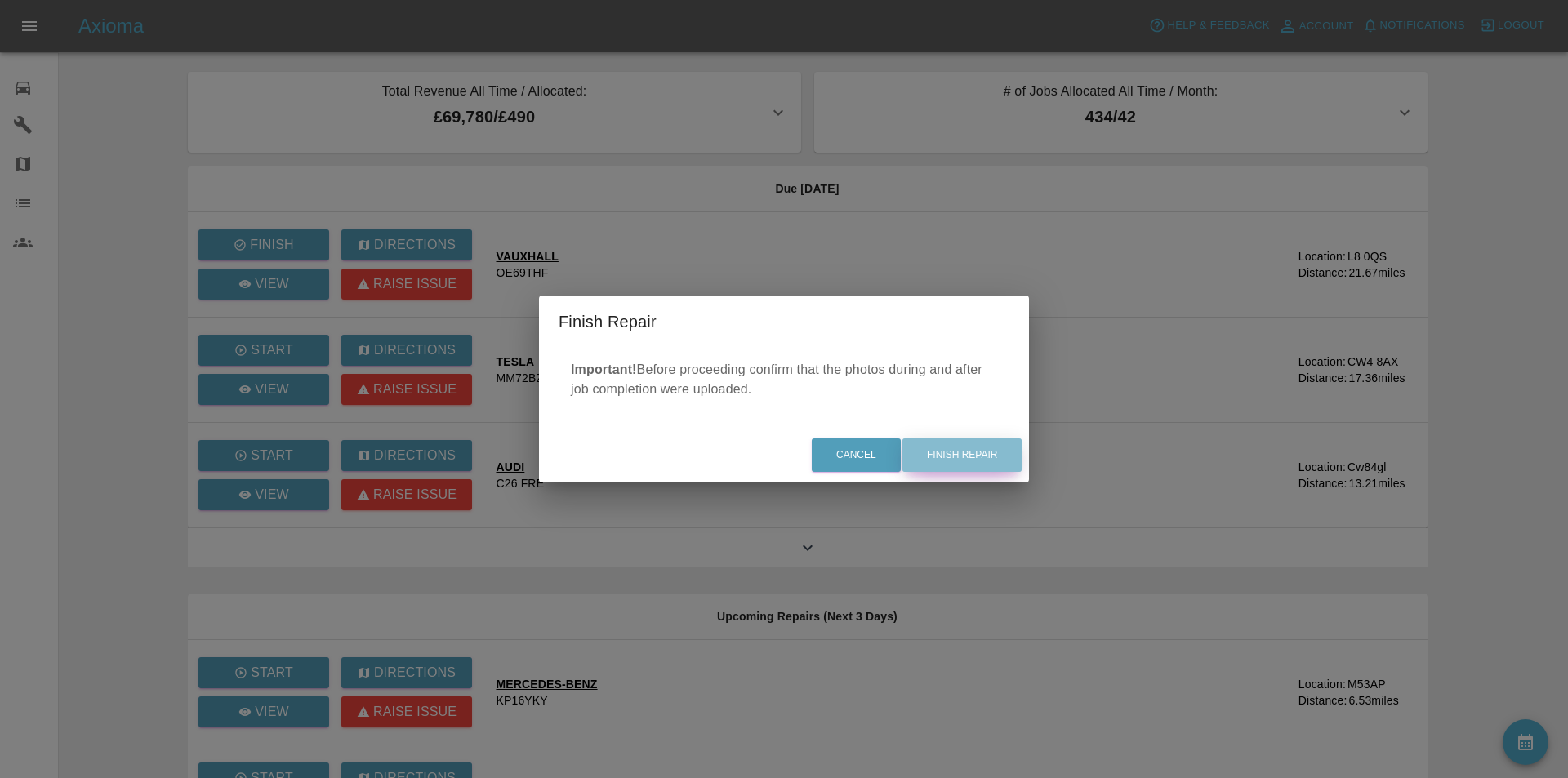
click at [987, 451] on button "Finish Repair" at bounding box center [961, 455] width 119 height 33
click at [1477, 254] on div "Finish Repair Important! Before proceeding confirm that the photos during and a…" at bounding box center [784, 389] width 1568 height 778
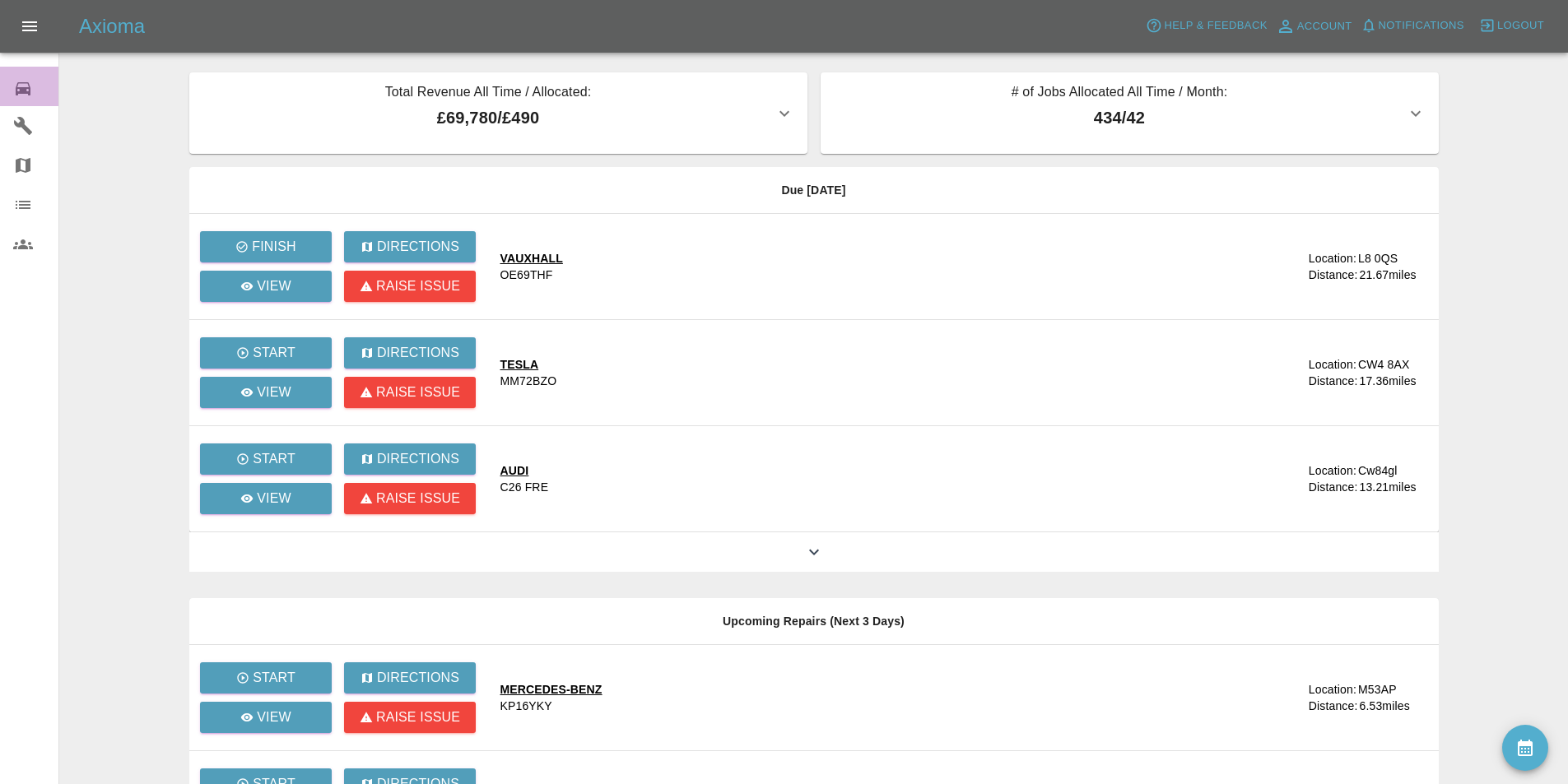
click at [12, 91] on link "0 Repair home" at bounding box center [29, 86] width 59 height 39
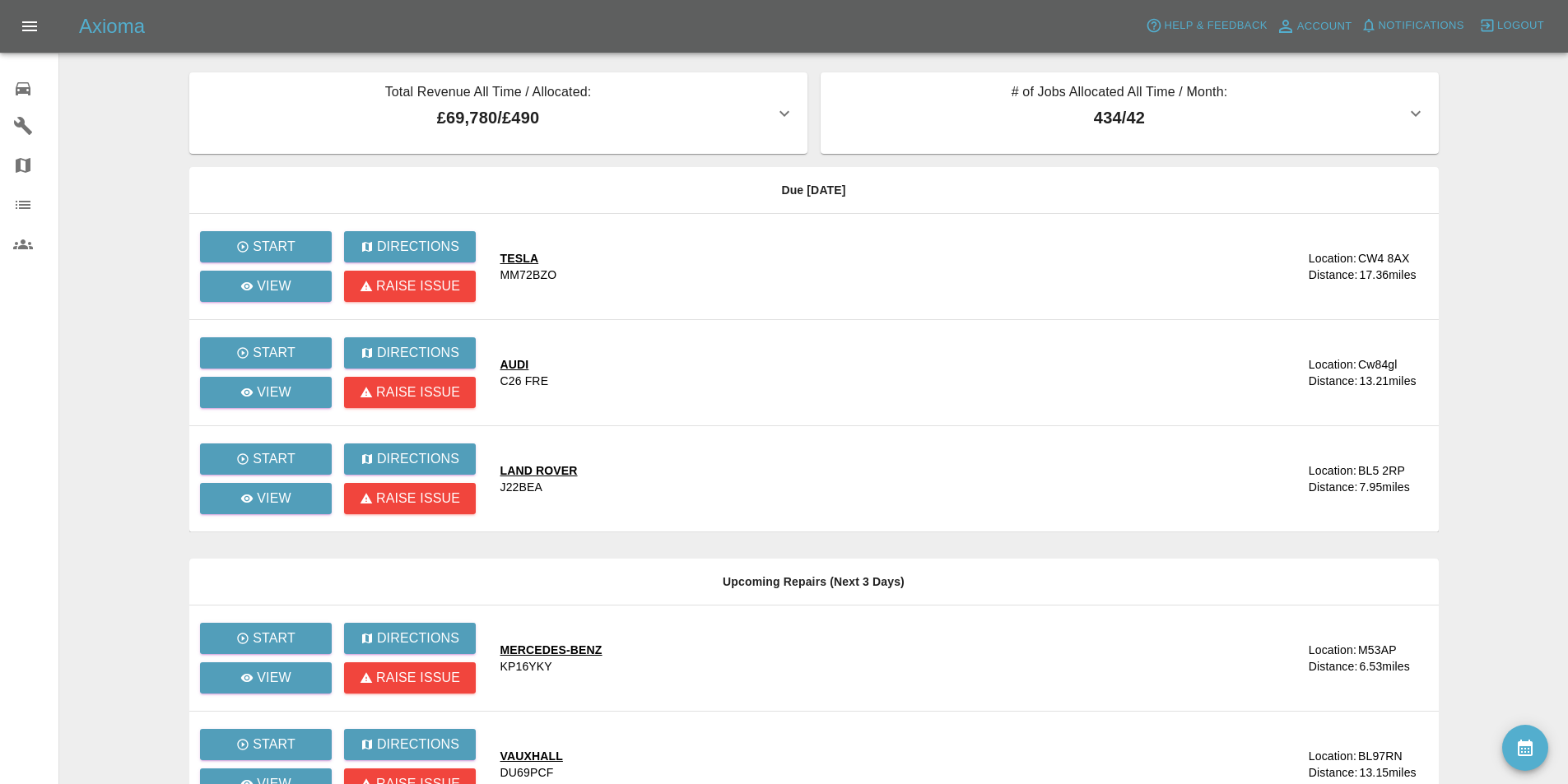
drag, startPoint x: 98, startPoint y: 167, endPoint x: 120, endPoint y: 238, distance: 74.3
click at [100, 171] on main "Total Revenue All Time / Allocated: £69,780 / £490 Sprayway Smart Repairs NW : …" at bounding box center [784, 535] width 1568 height 1070
click at [1387, 21] on span "Notifications" at bounding box center [1421, 26] width 86 height 19
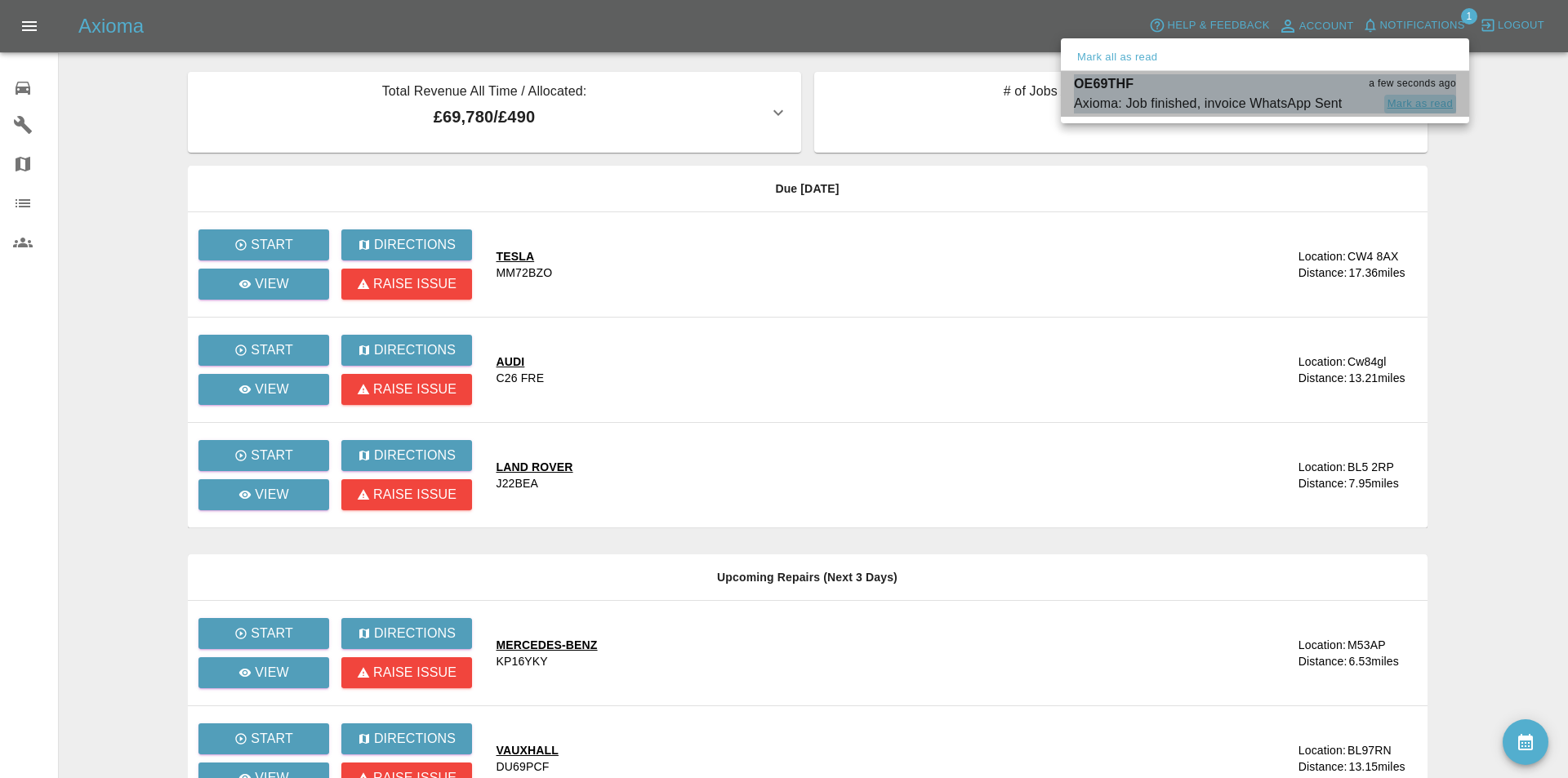
click at [1415, 103] on button "Mark as read" at bounding box center [1420, 104] width 72 height 19
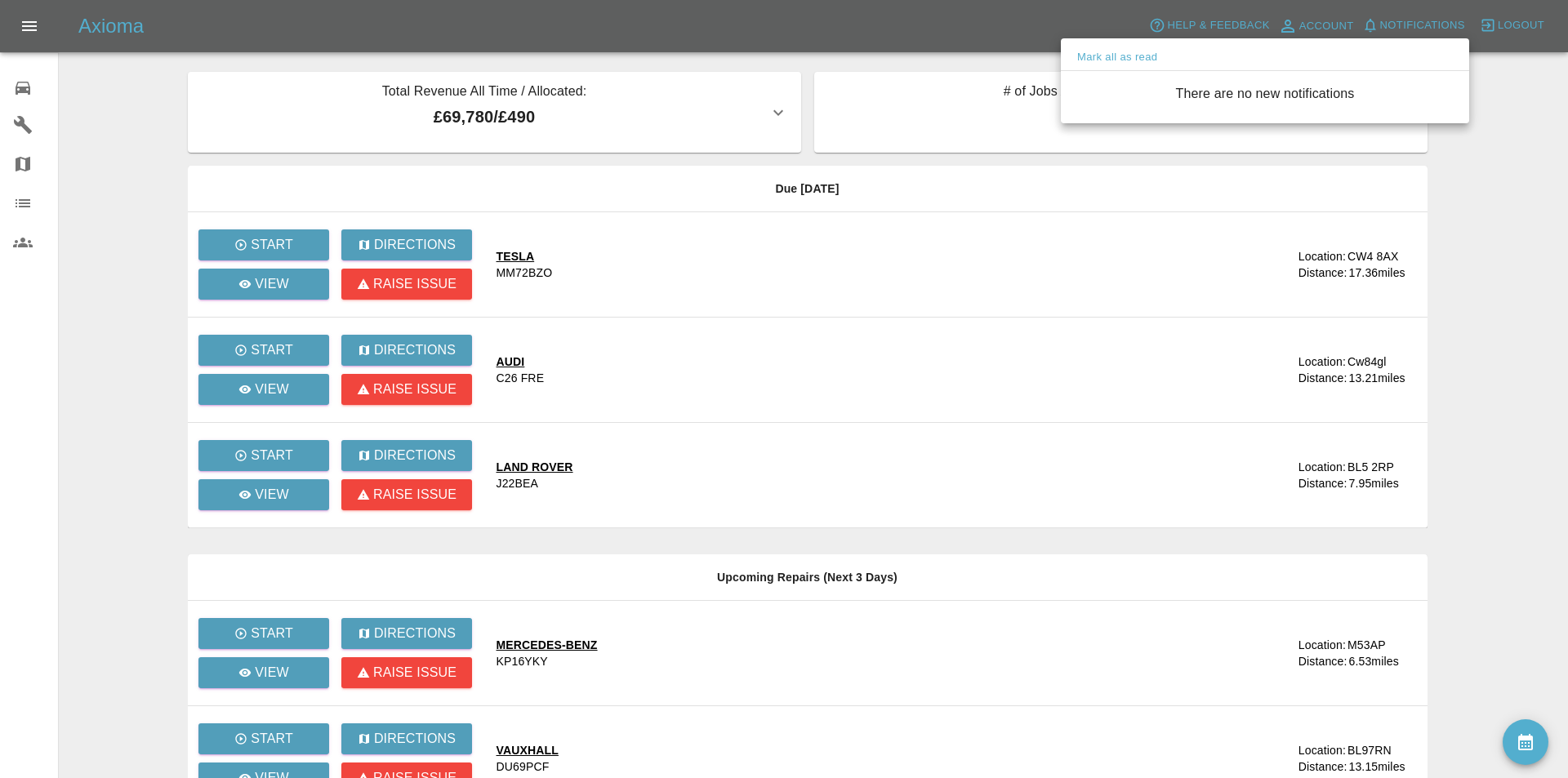
click at [1468, 273] on div at bounding box center [784, 389] width 1568 height 778
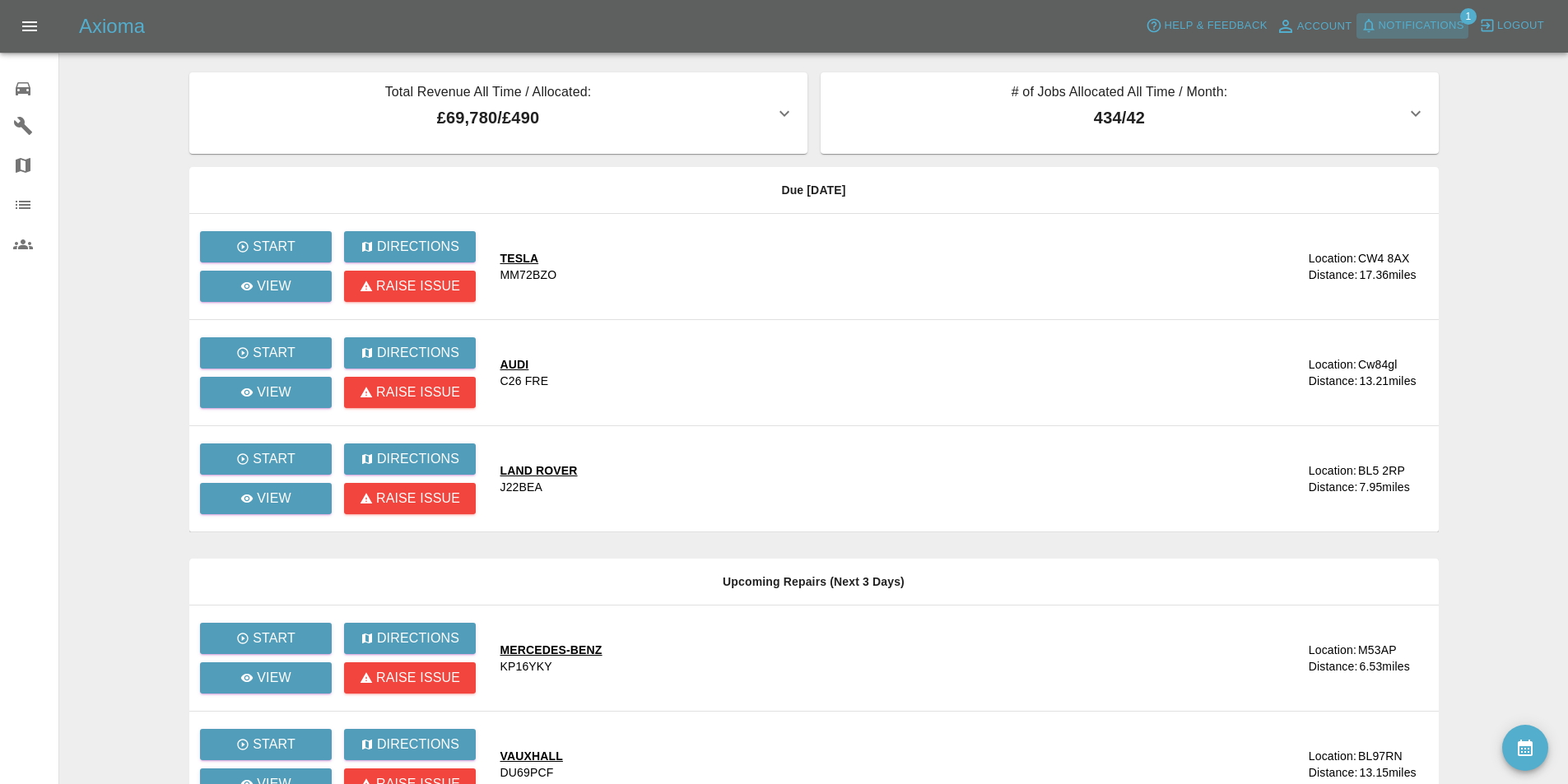
click at [1396, 14] on button "Notifications" at bounding box center [1411, 26] width 111 height 26
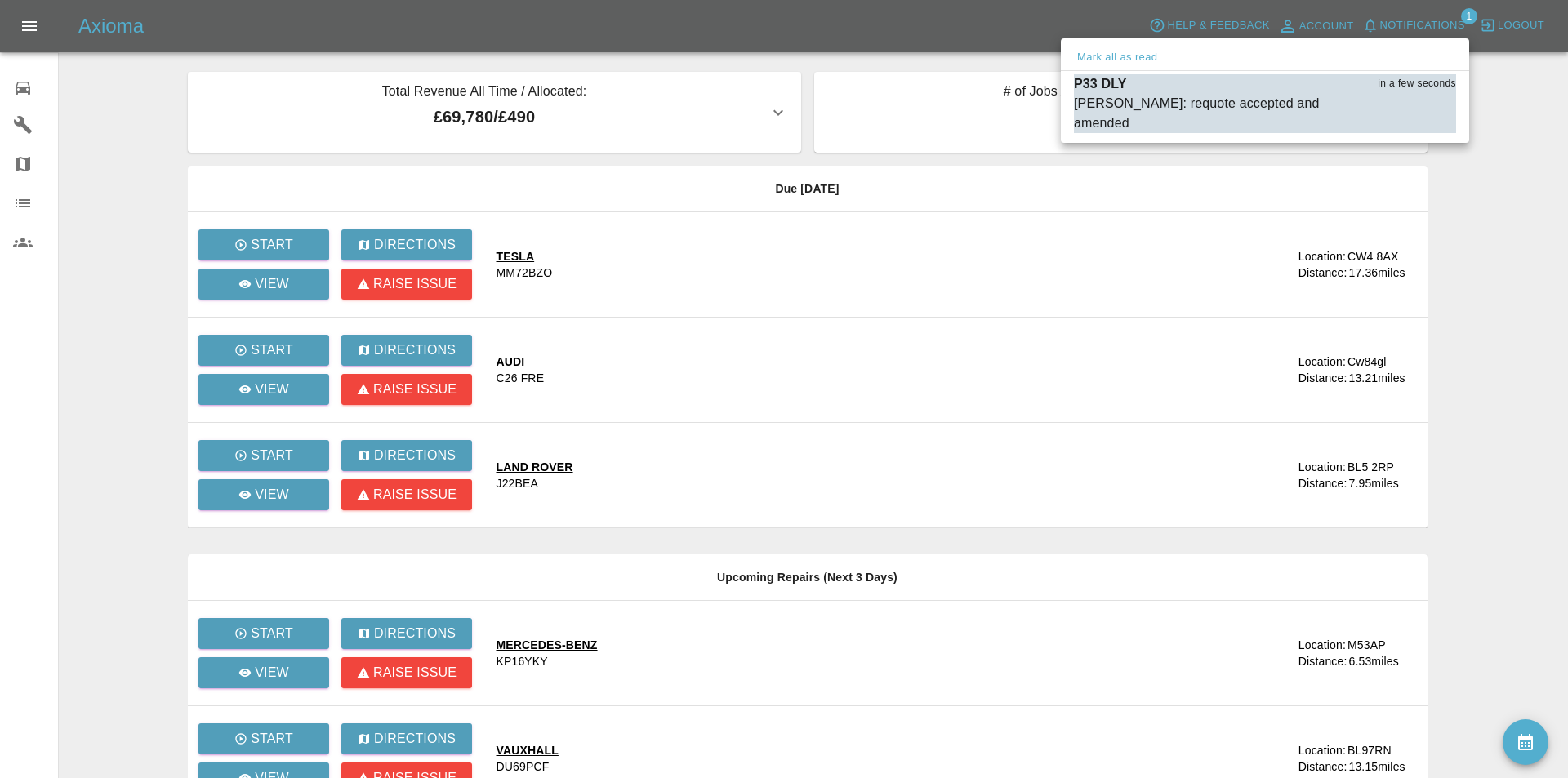
click at [953, 15] on div at bounding box center [784, 389] width 1568 height 778
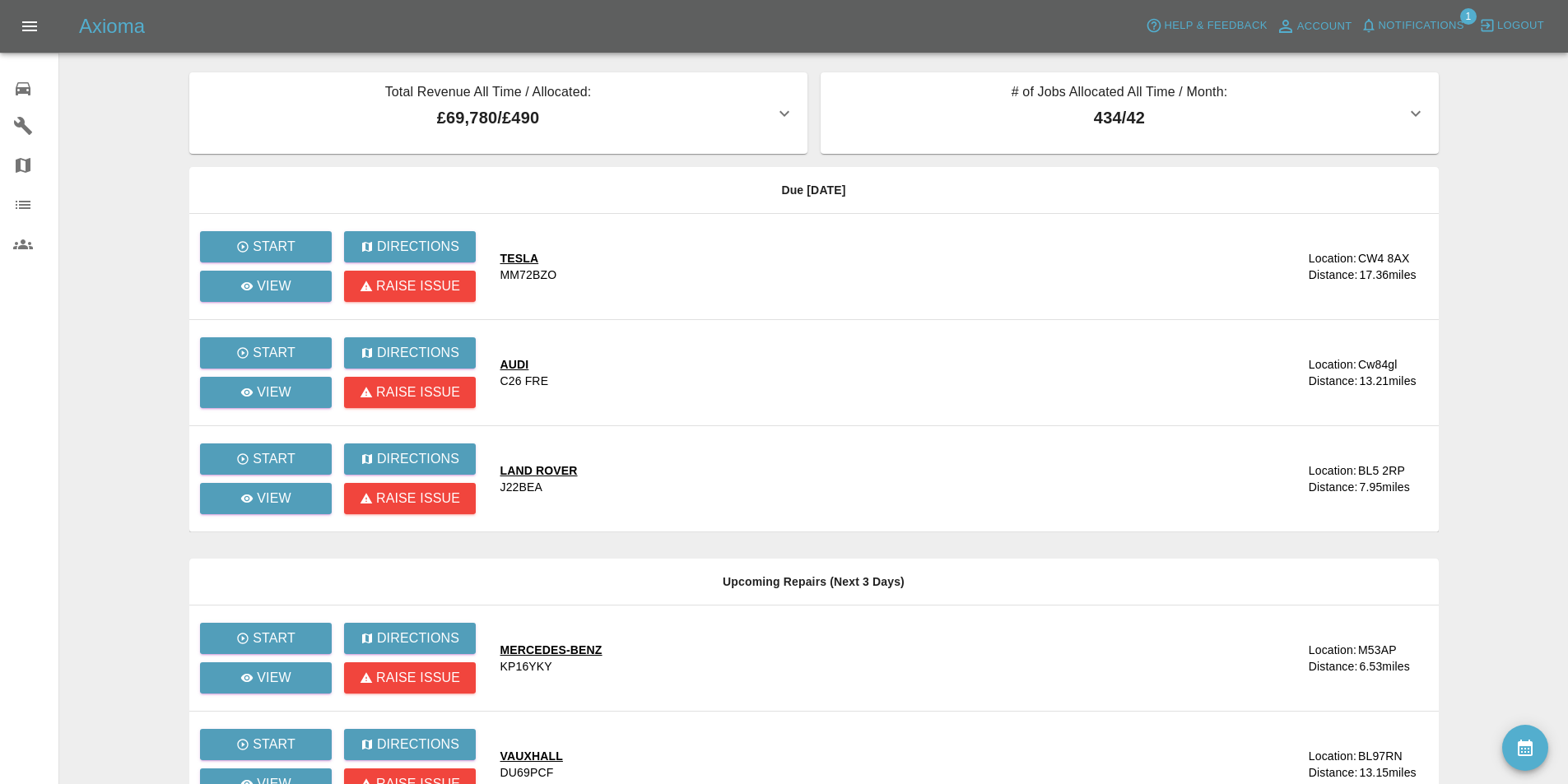
click at [1413, 17] on span "Notifications" at bounding box center [1421, 26] width 86 height 19
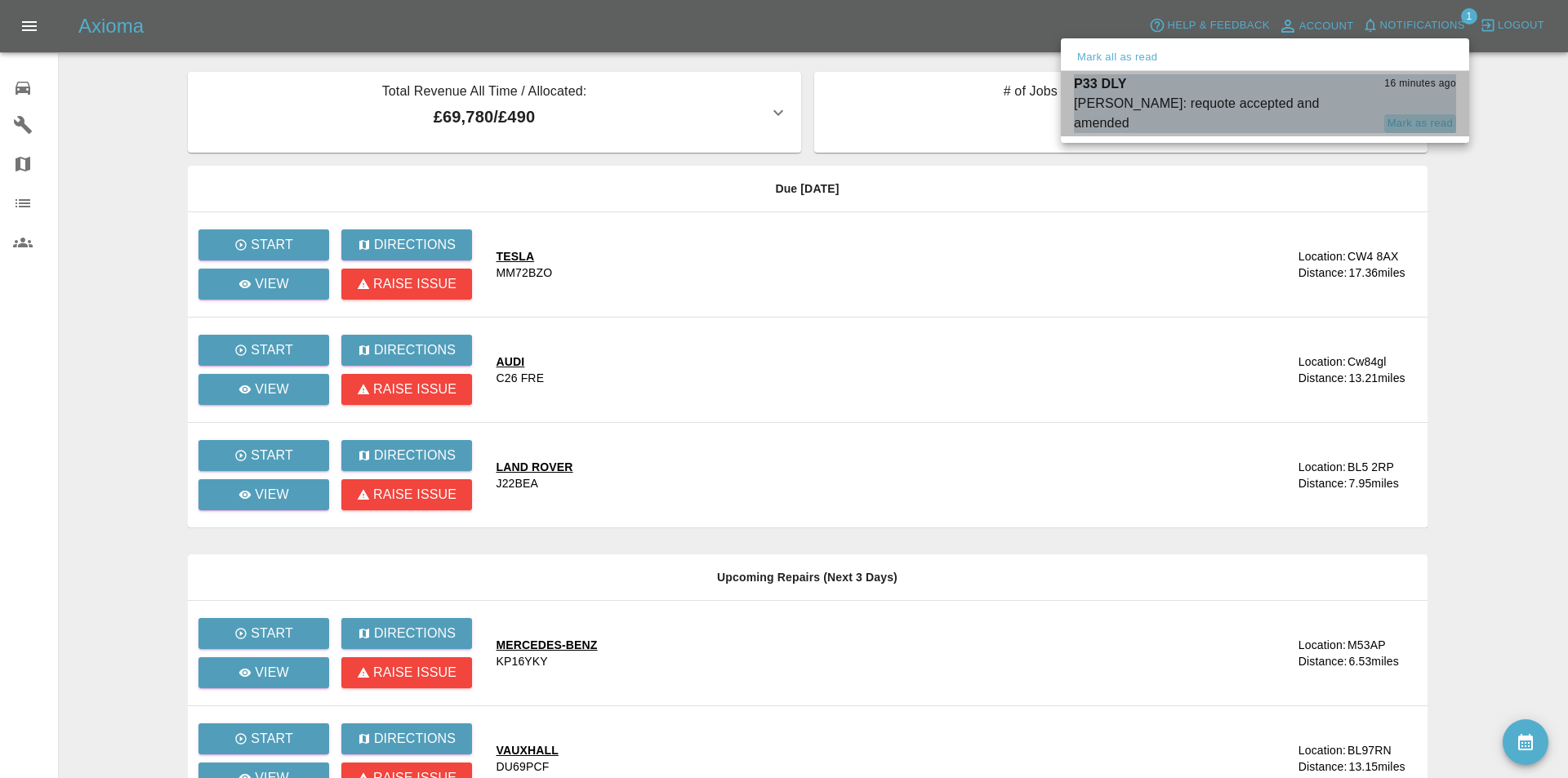
drag, startPoint x: 1416, startPoint y: 99, endPoint x: 1409, endPoint y: 92, distance: 9.9
click at [1410, 93] on div "Carl Ainsworth: requote accepted and amended Mark as read" at bounding box center [1265, 113] width 382 height 39
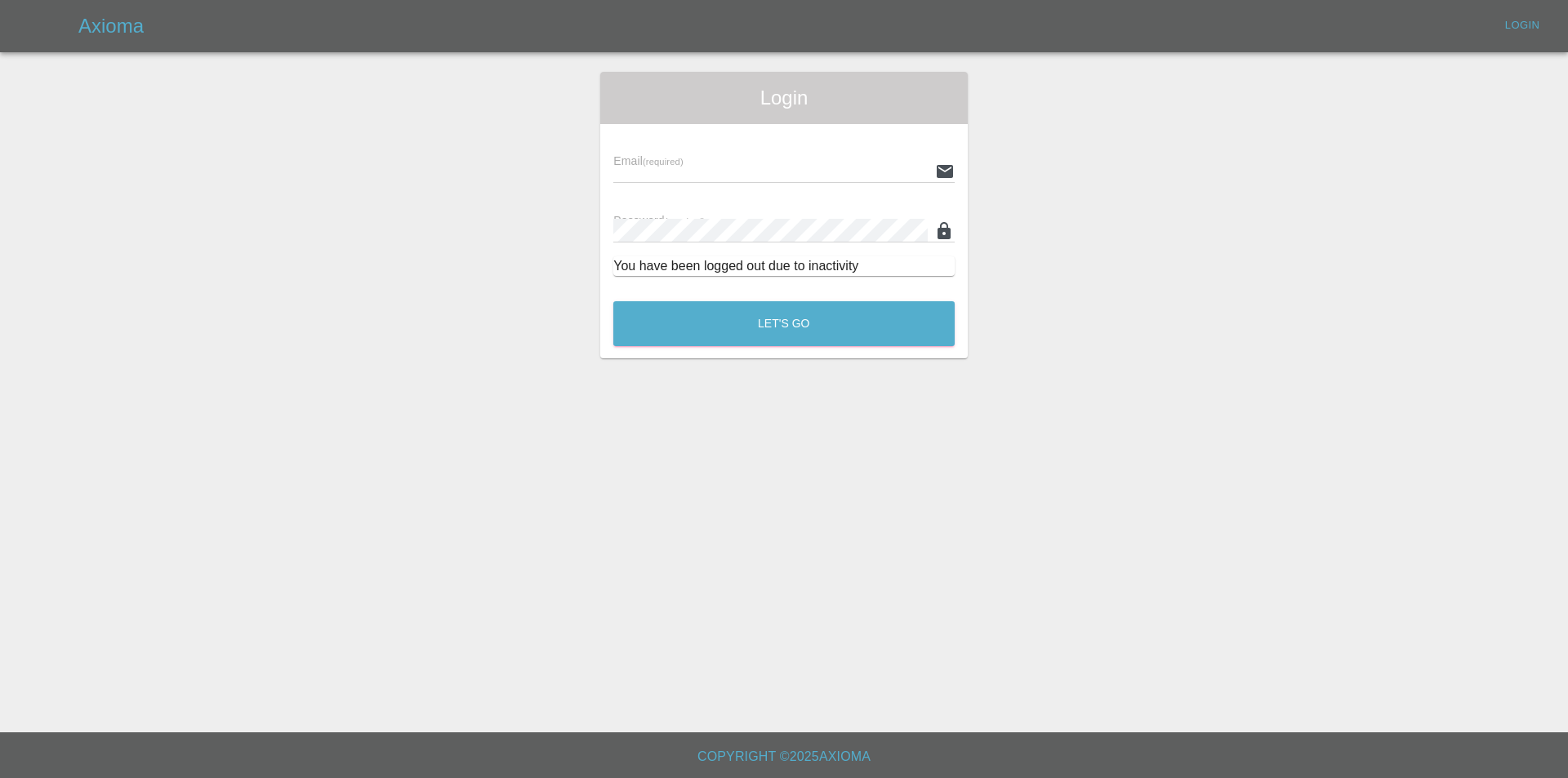
type input "[EMAIL_ADDRESS][DOMAIN_NAME]"
click at [916, 316] on button "Let's Go" at bounding box center [784, 323] width 341 height 45
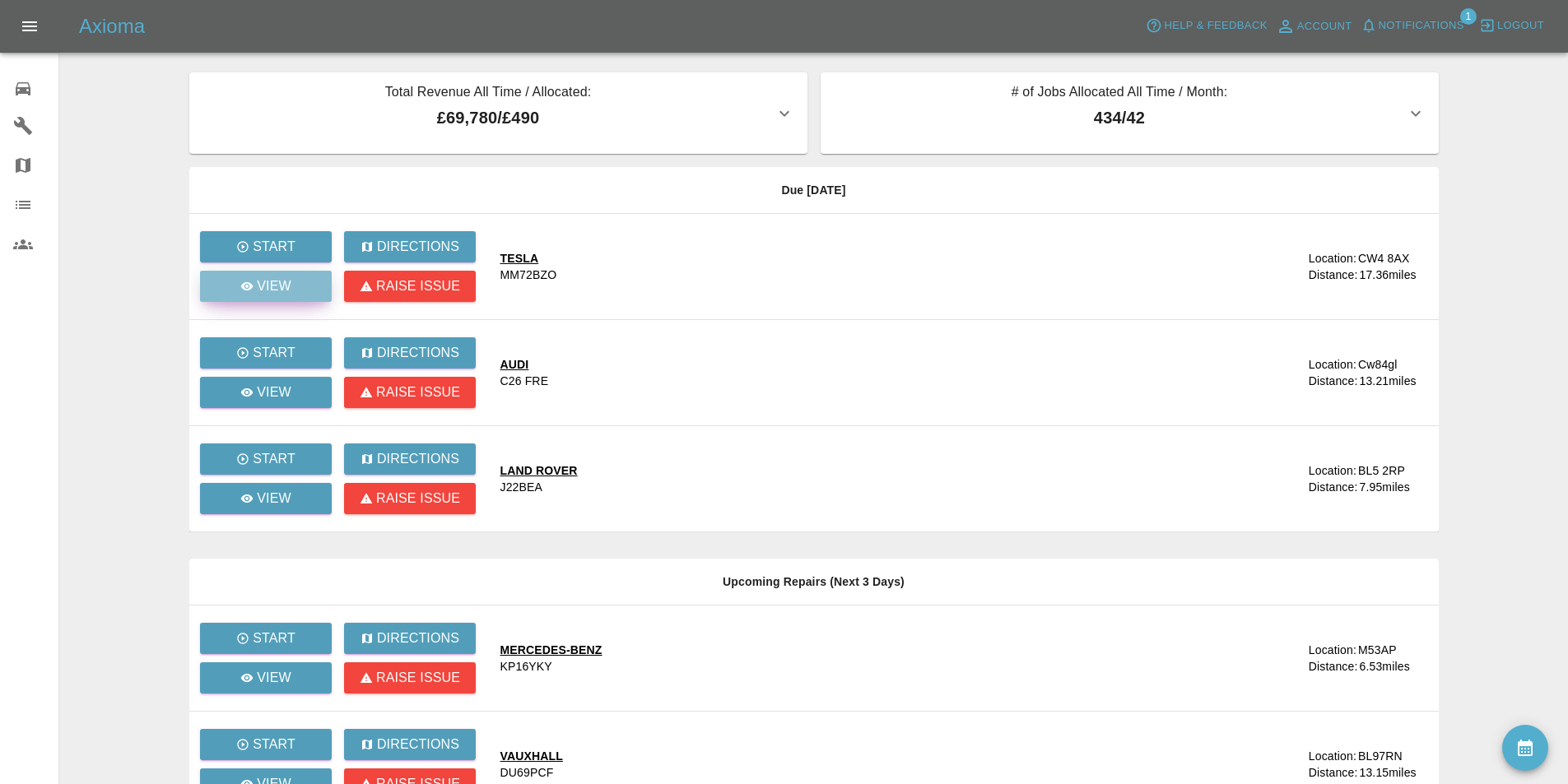
click at [245, 286] on icon at bounding box center [247, 286] width 13 height 13
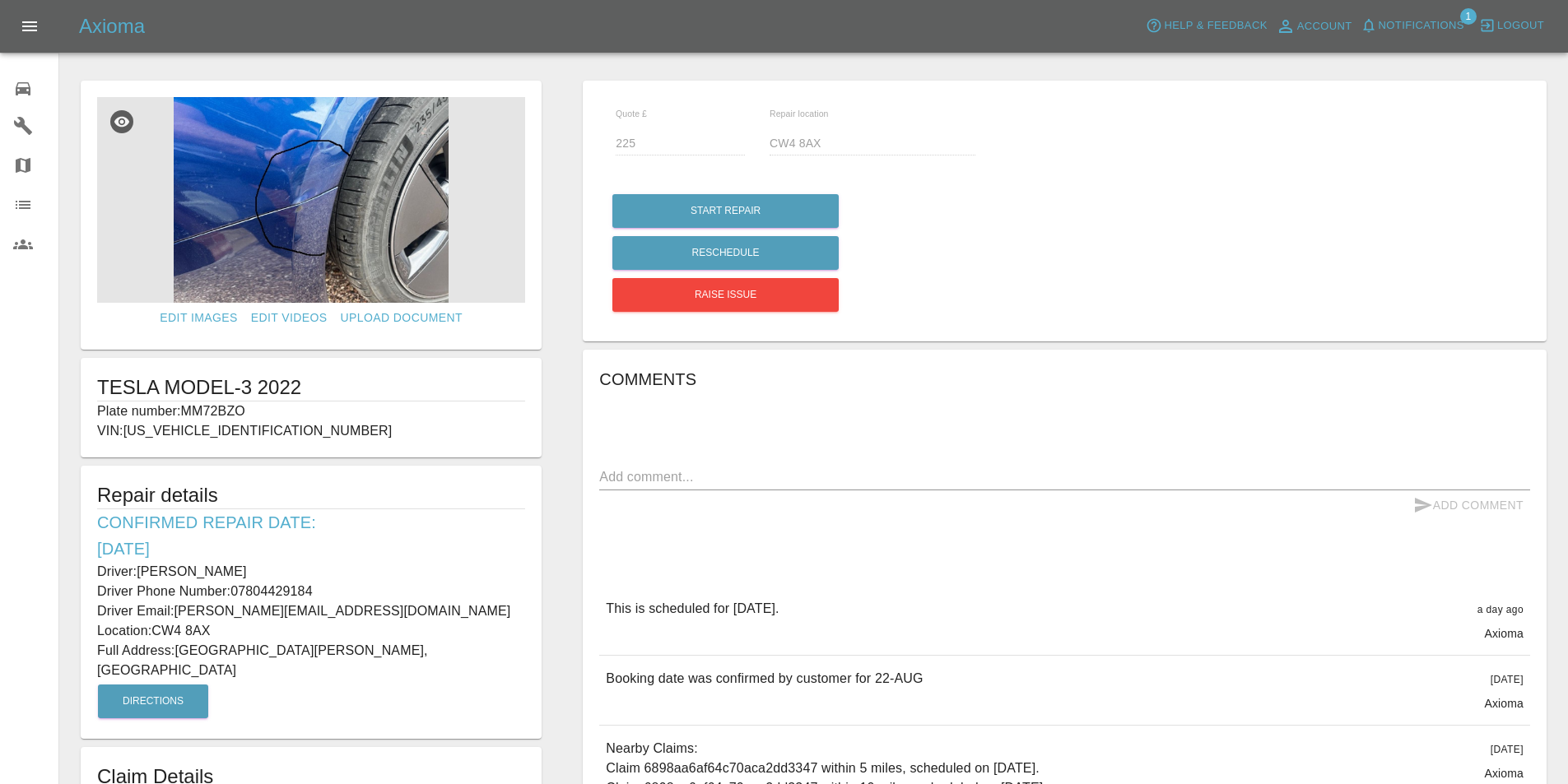
click at [663, 403] on div "Comments x Add Comment This is scheduled for tomorrow. a day ago Axioma This is…" at bounding box center [1064, 665] width 931 height 599
click at [662, 424] on div "Comments x Add Comment This is scheduled for tomorrow. a day ago Axioma This is…" at bounding box center [1064, 665] width 931 height 599
click at [705, 244] on button "Reschedule" at bounding box center [725, 253] width 227 height 34
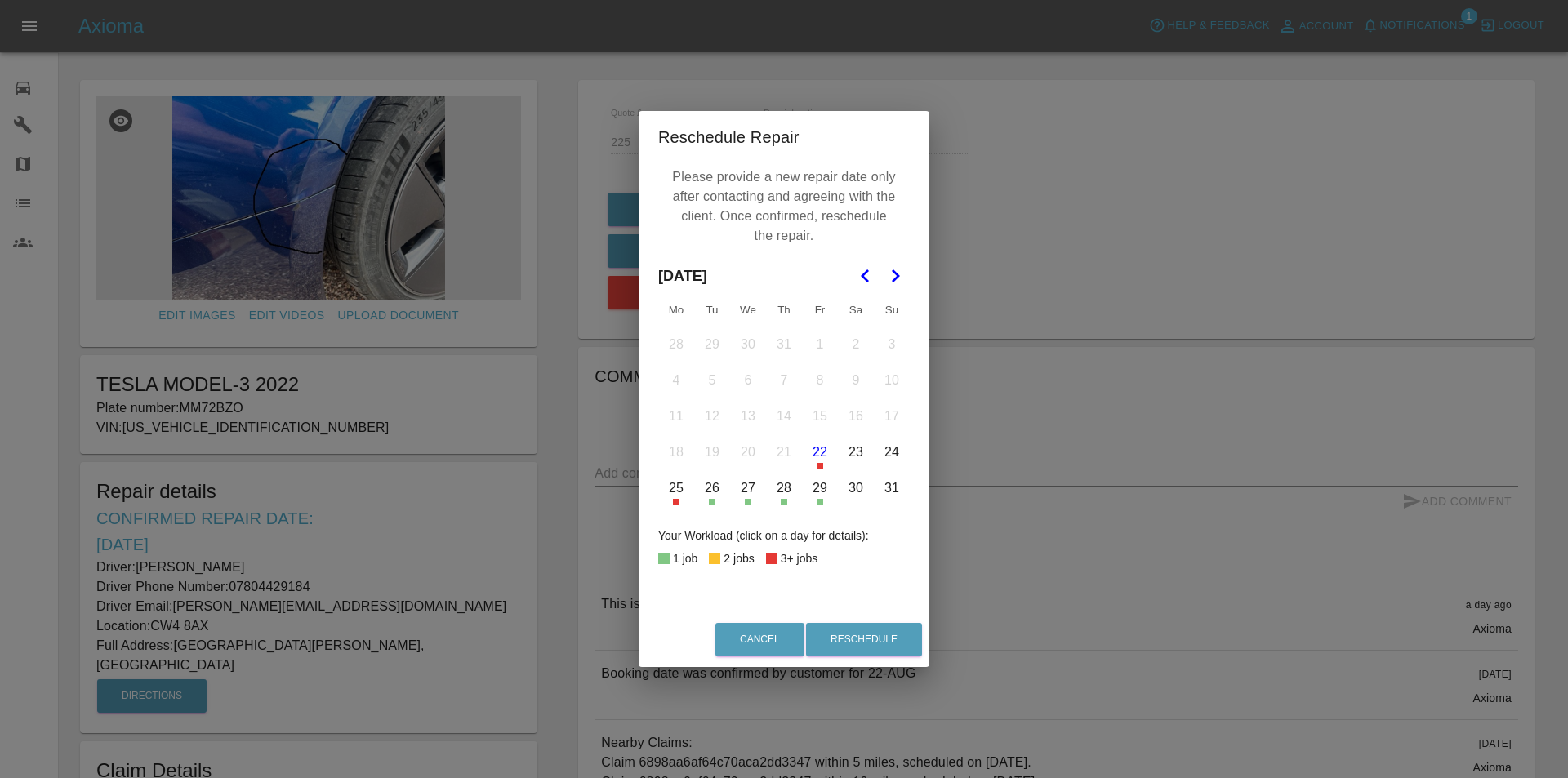
click at [892, 270] on icon "Go to the Next Month" at bounding box center [895, 276] width 20 height 20
click at [673, 338] on button "1" at bounding box center [676, 344] width 34 height 34
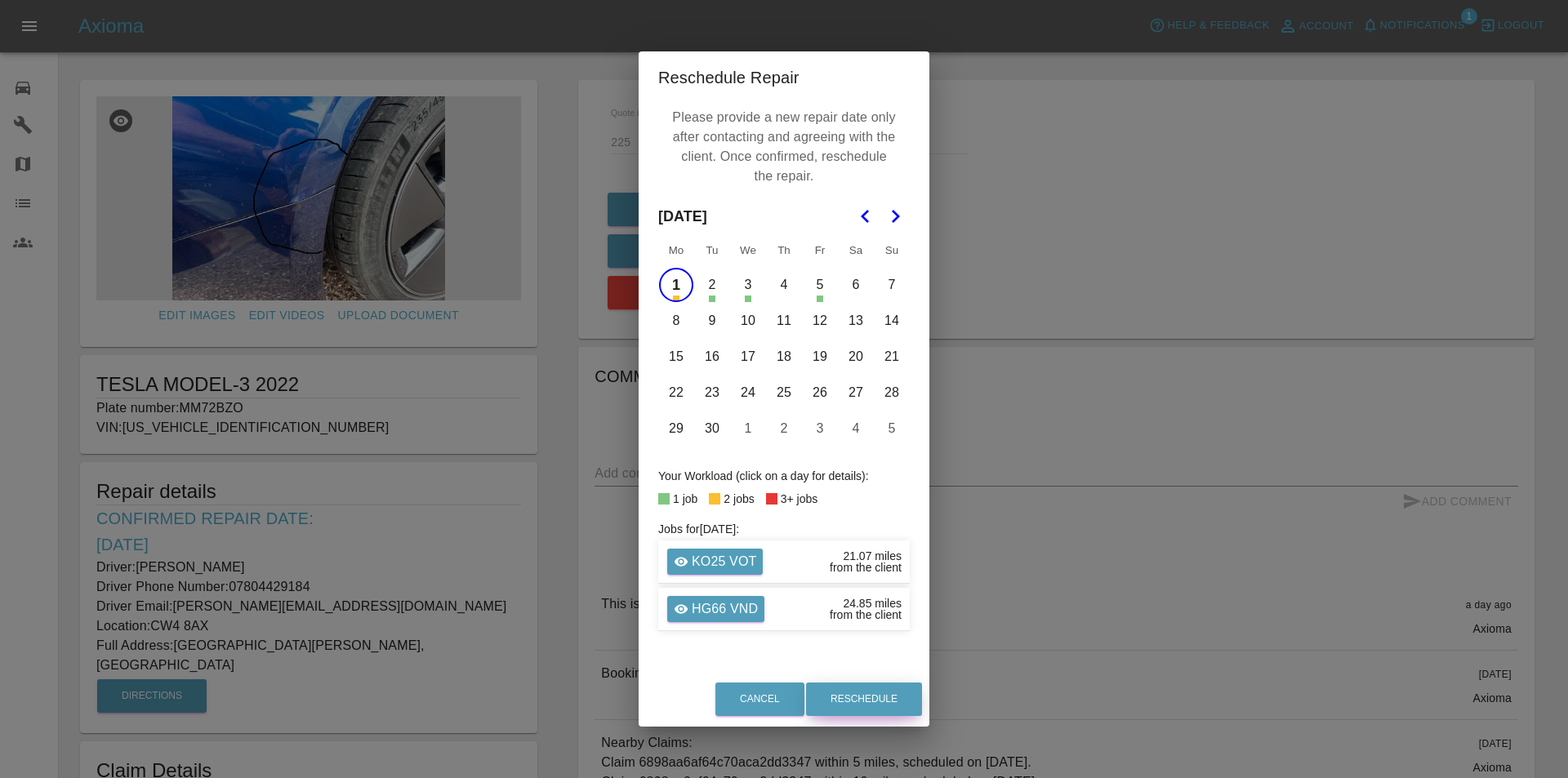
click at [861, 697] on button "Reschedule" at bounding box center [864, 699] width 116 height 33
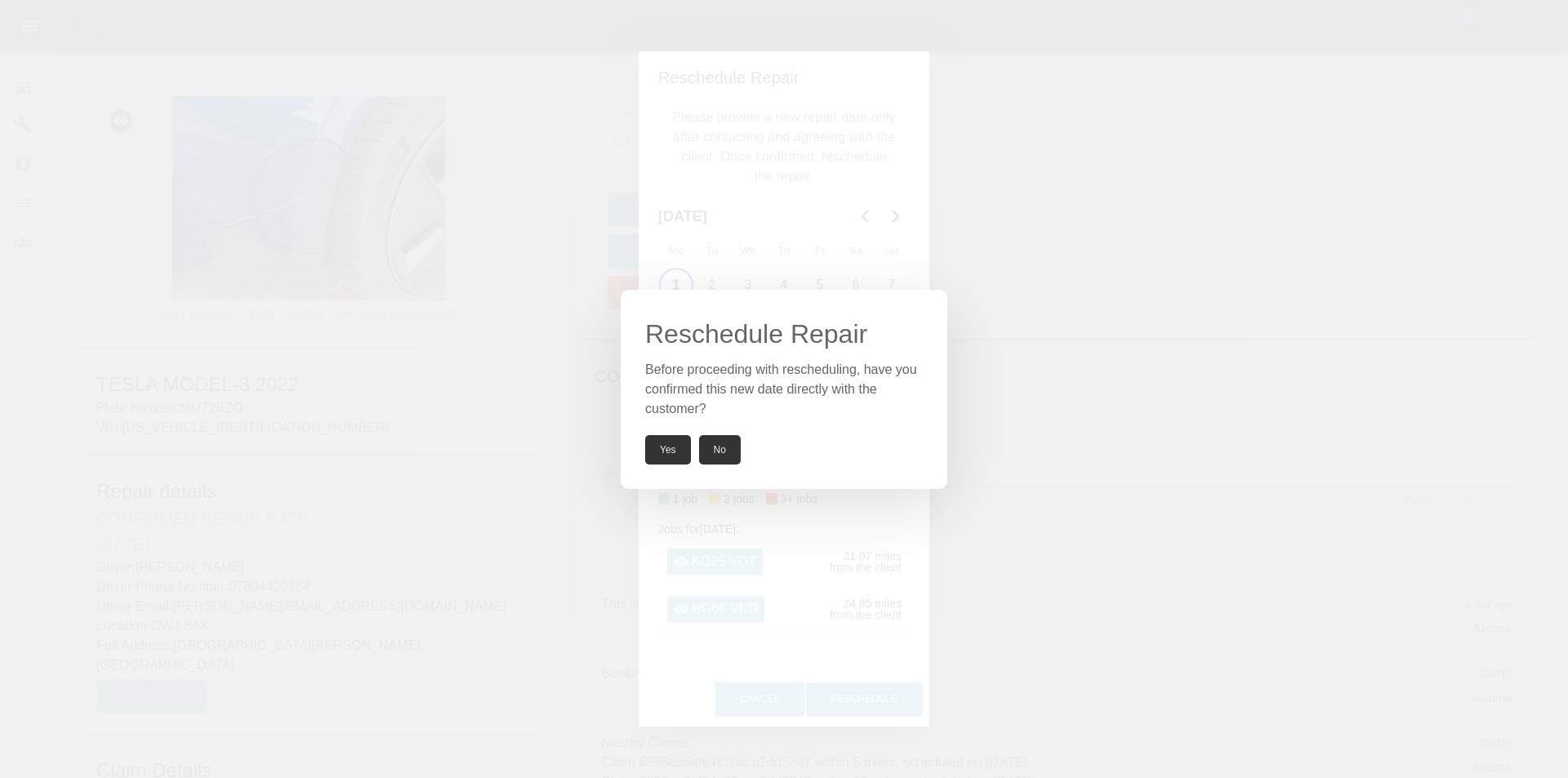
click at [657, 448] on button "Yes" at bounding box center [669, 449] width 46 height 30
